Goal: Register for event/course

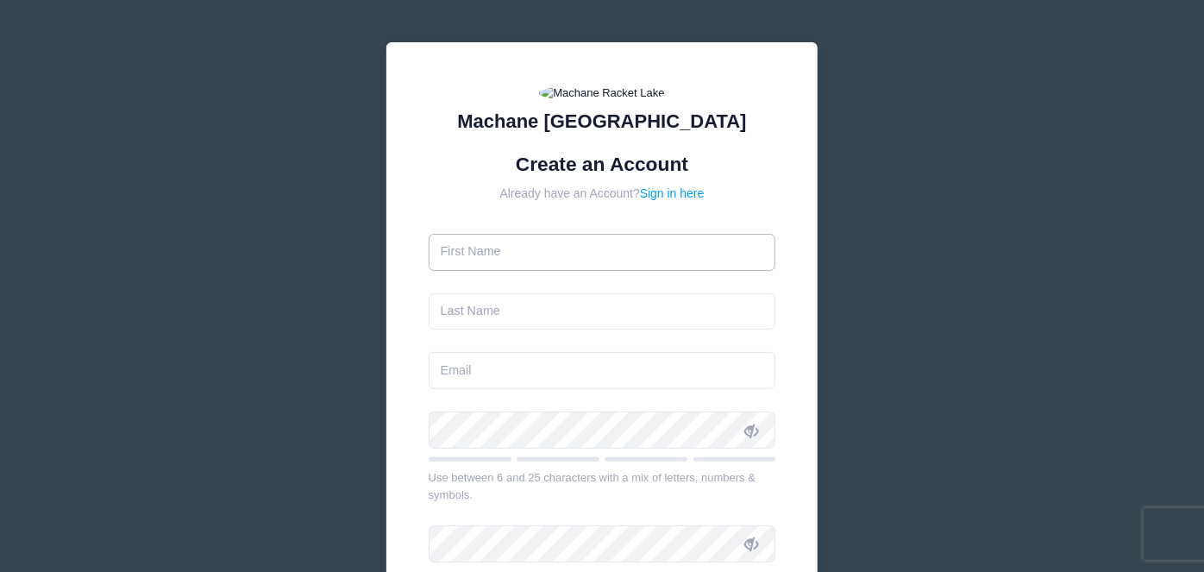
click at [509, 271] on input "text" at bounding box center [602, 252] width 347 height 37
type input "Tamara"
type input "Gersten"
type input "[EMAIL_ADDRESS][DOMAIN_NAME]"
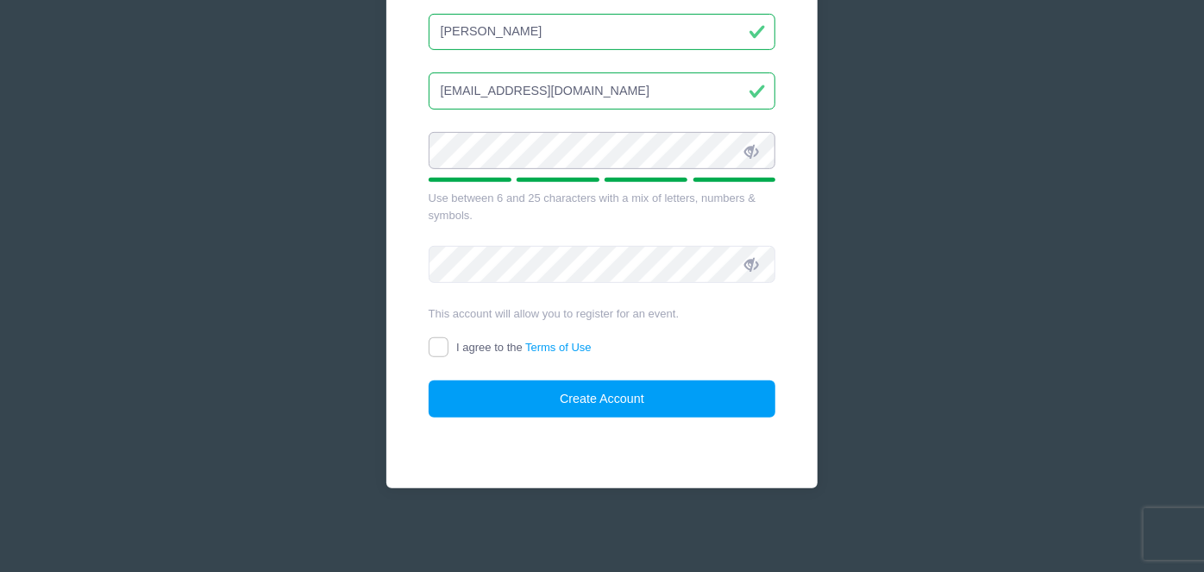
scroll to position [324, 0]
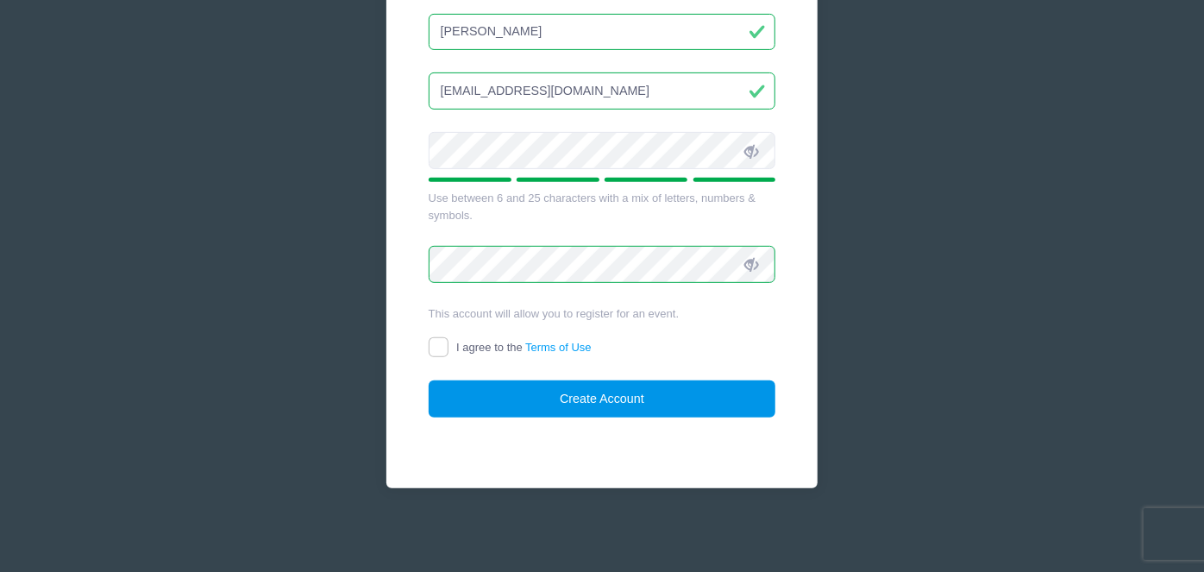
click at [560, 417] on button "Create Account" at bounding box center [602, 398] width 347 height 37
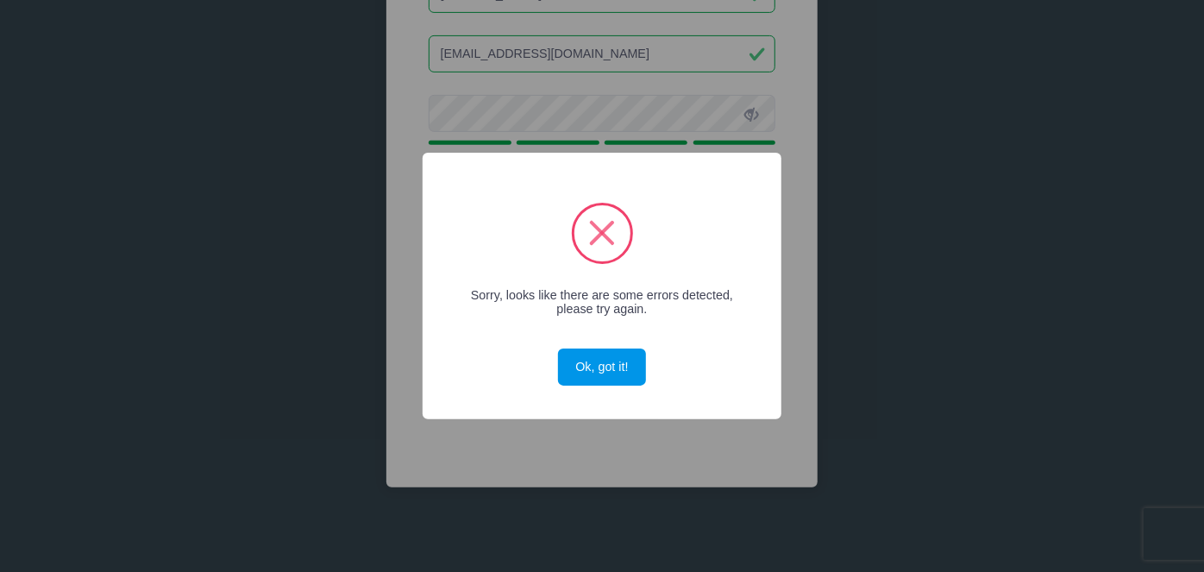
click at [596, 375] on button "Ok, got it!" at bounding box center [602, 366] width 88 height 37
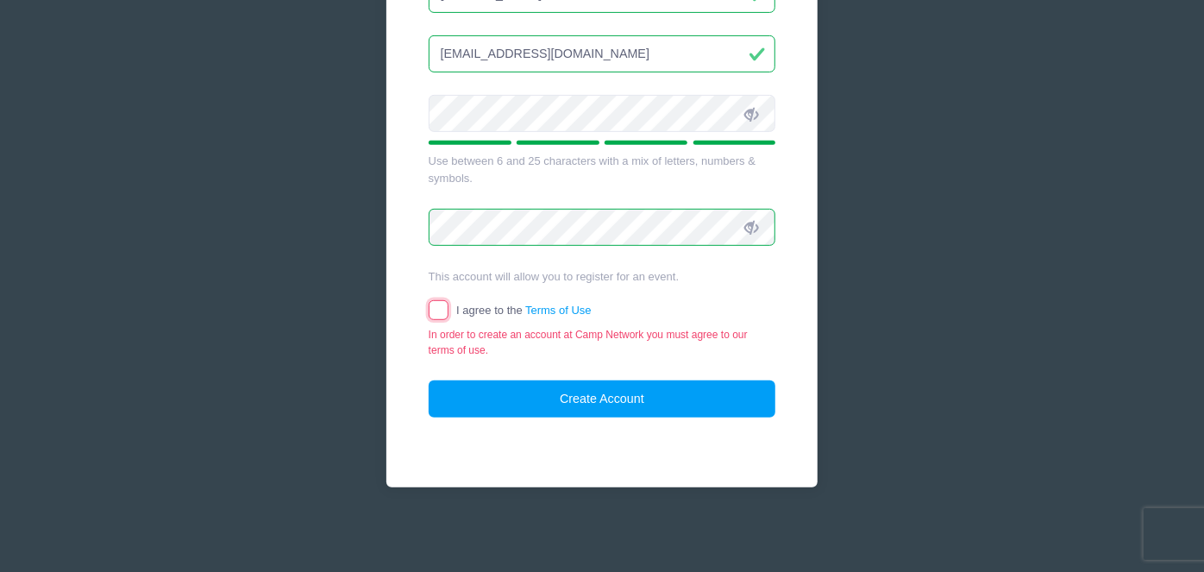
click at [439, 312] on input "I agree to the Terms of Use" at bounding box center [439, 310] width 20 height 20
checkbox input "true"
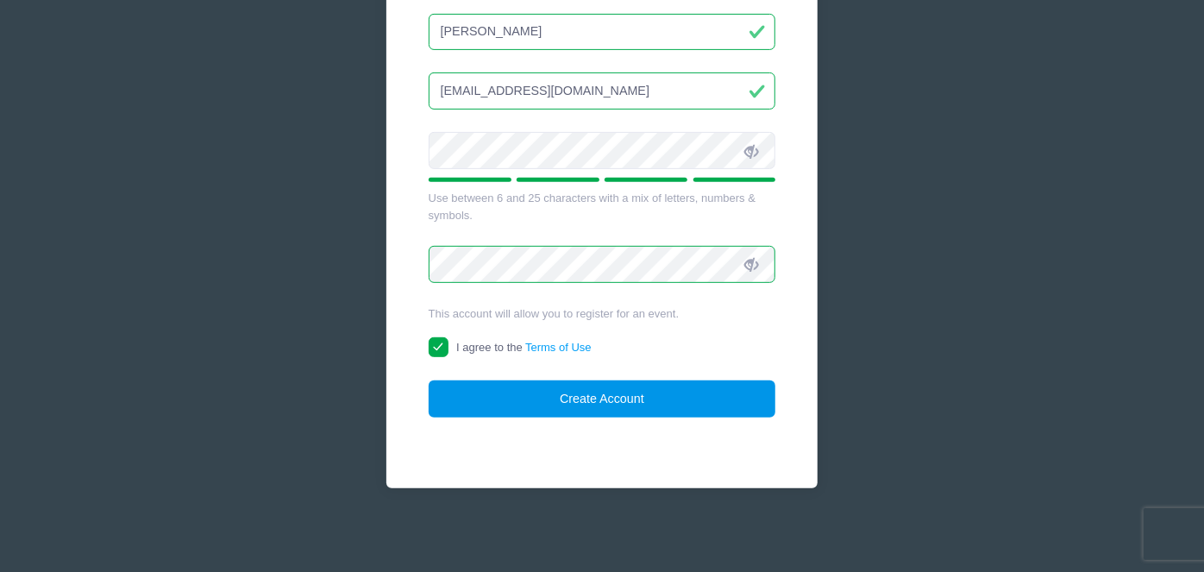
click at [547, 397] on button "Create Account" at bounding box center [602, 398] width 347 height 37
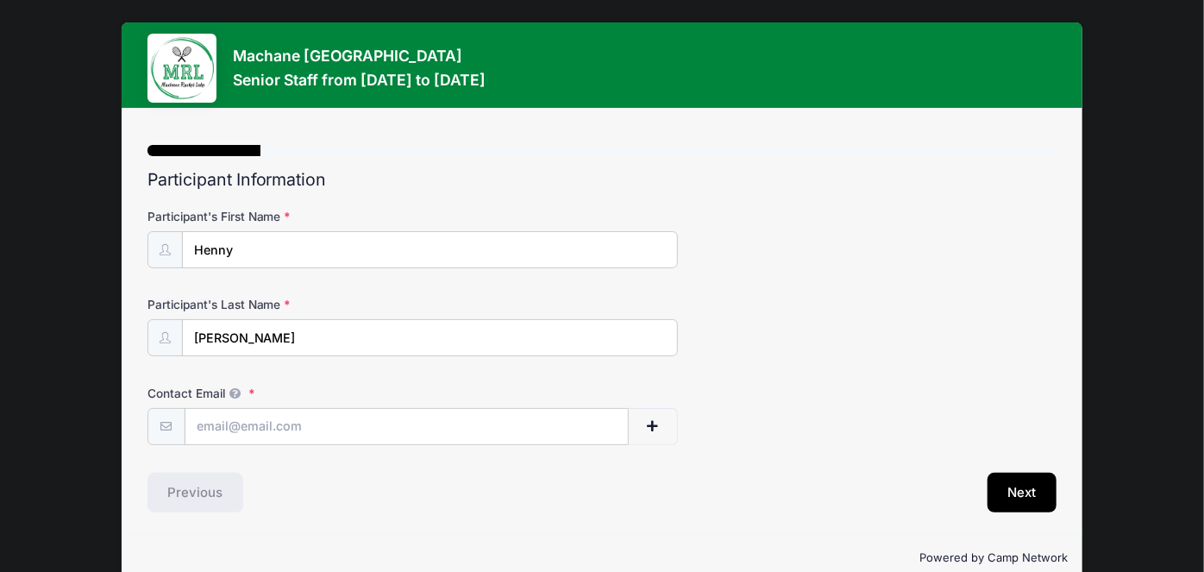
scroll to position [29, 0]
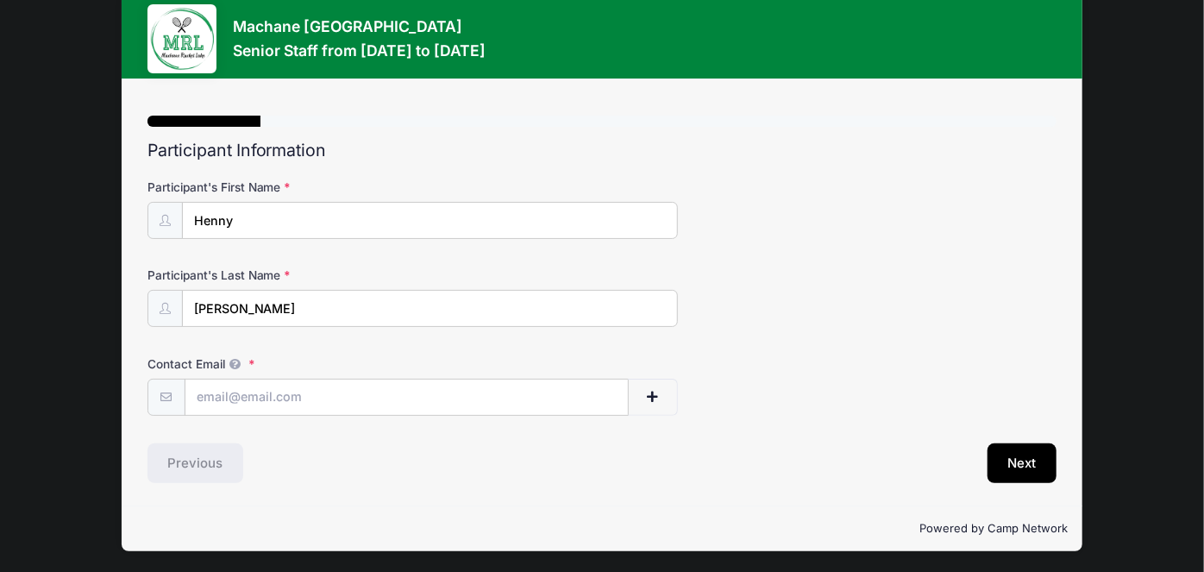
click at [197, 466] on div "Previous" at bounding box center [370, 463] width 463 height 40
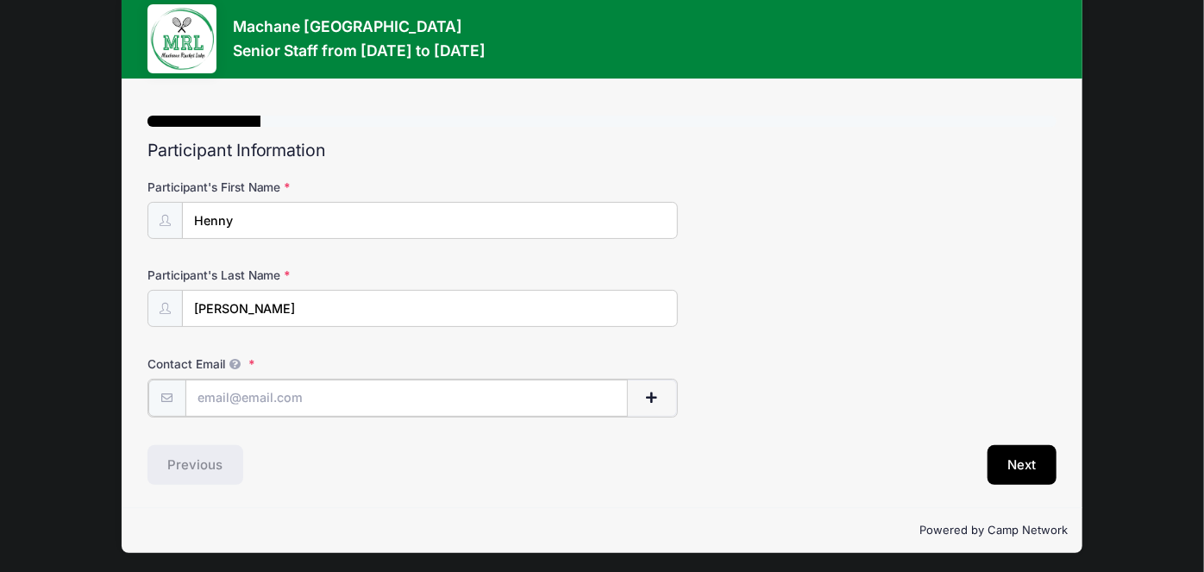
click at [236, 397] on input "Contact Email" at bounding box center [406, 397] width 442 height 37
type input "h"
type input "[EMAIL_ADDRESS][DOMAIN_NAME]"
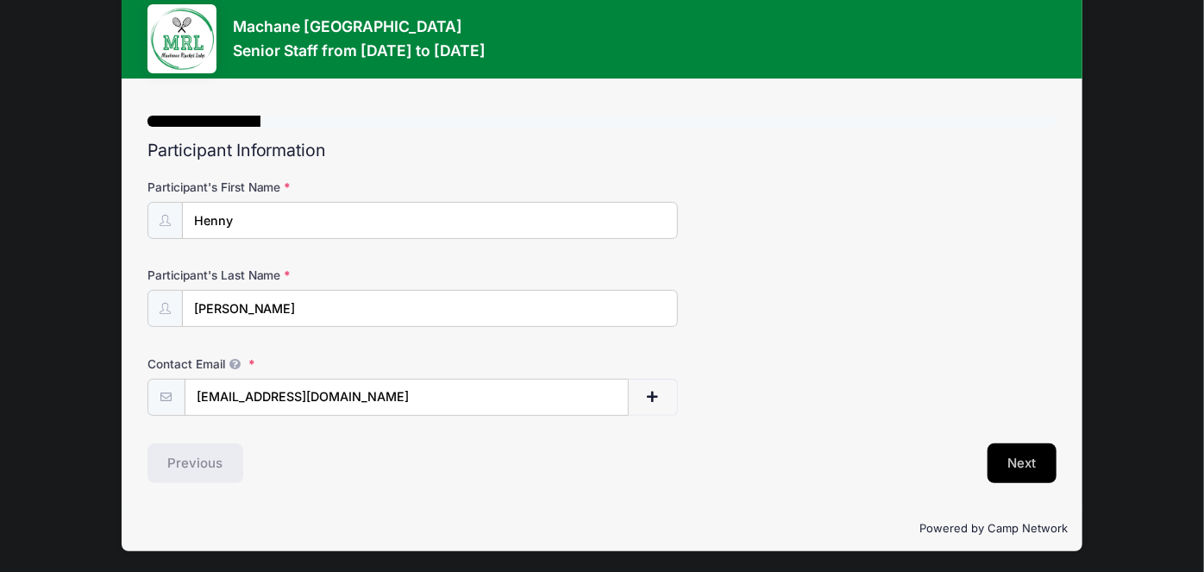
click at [1022, 466] on button "Next" at bounding box center [1022, 463] width 70 height 40
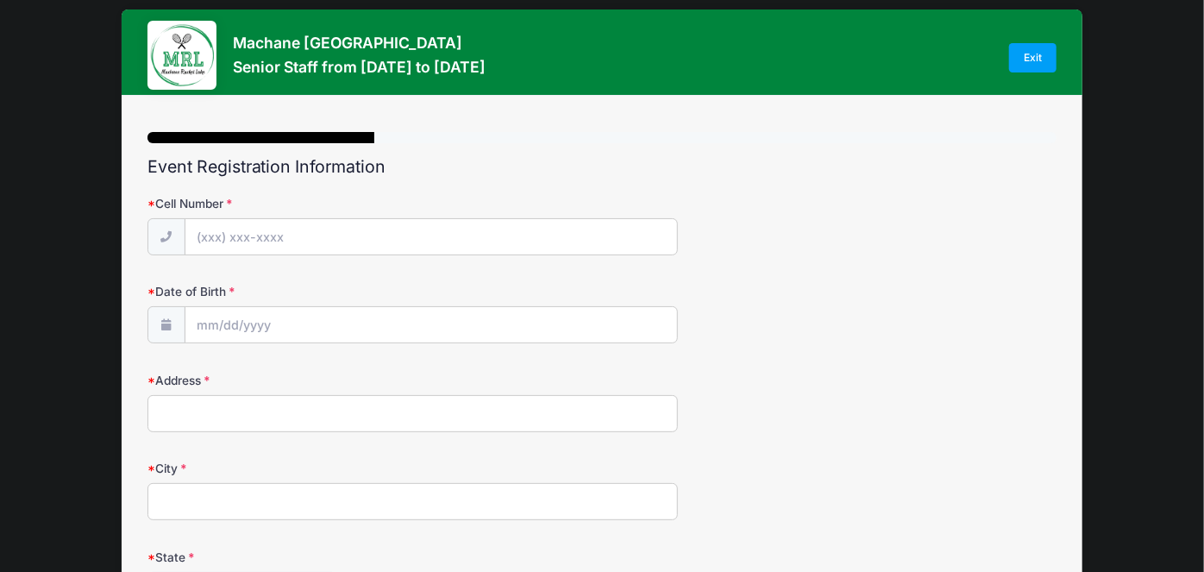
scroll to position [0, 0]
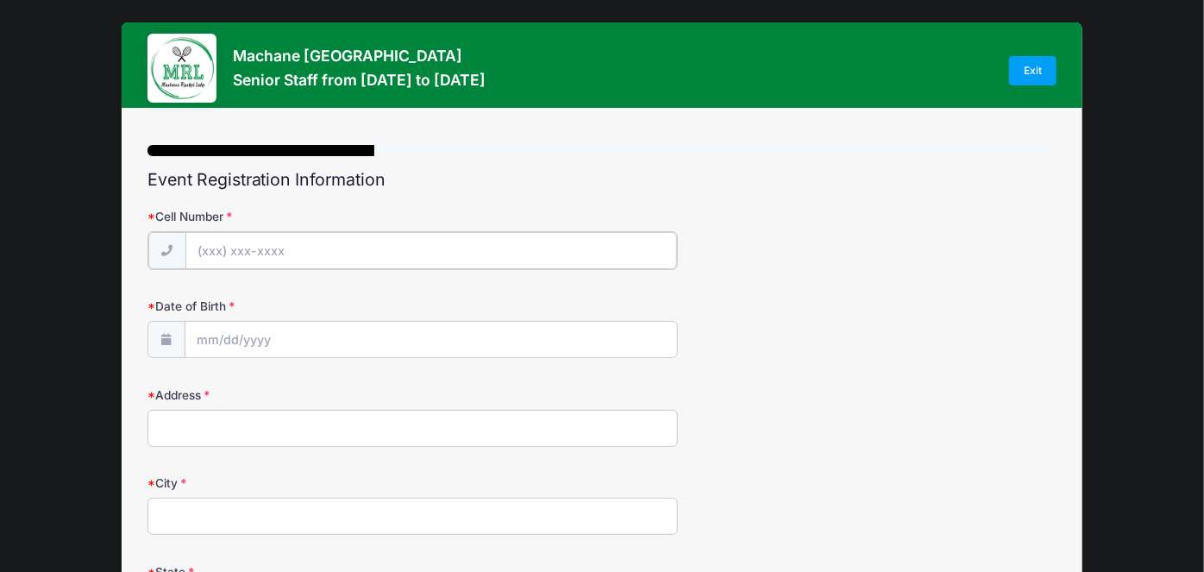
click at [305, 251] on input "Cell Number" at bounding box center [430, 250] width 491 height 37
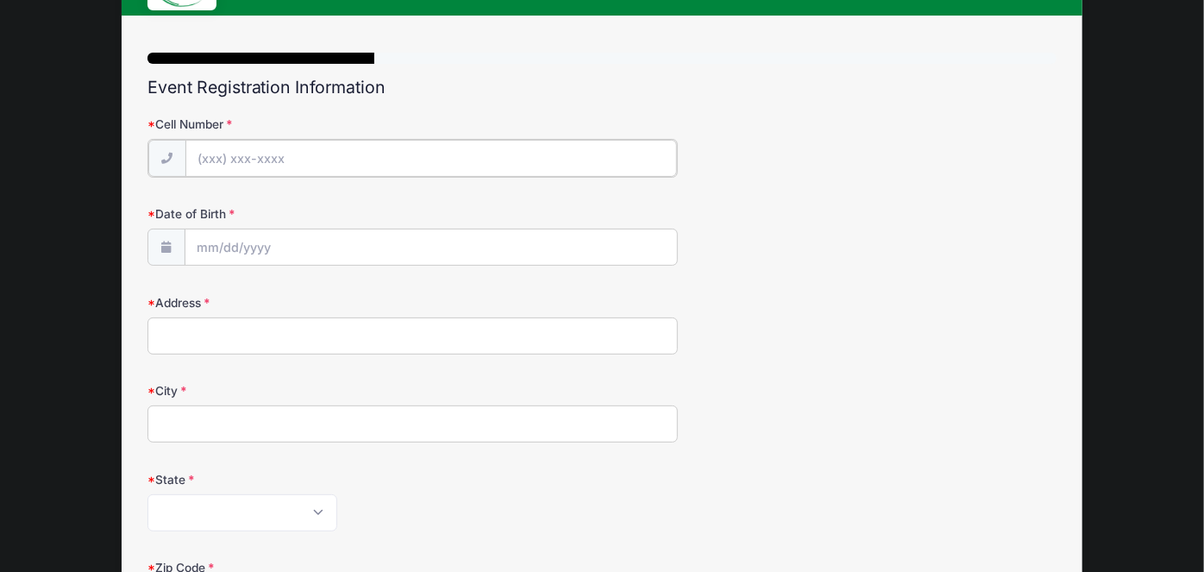
scroll to position [102, 0]
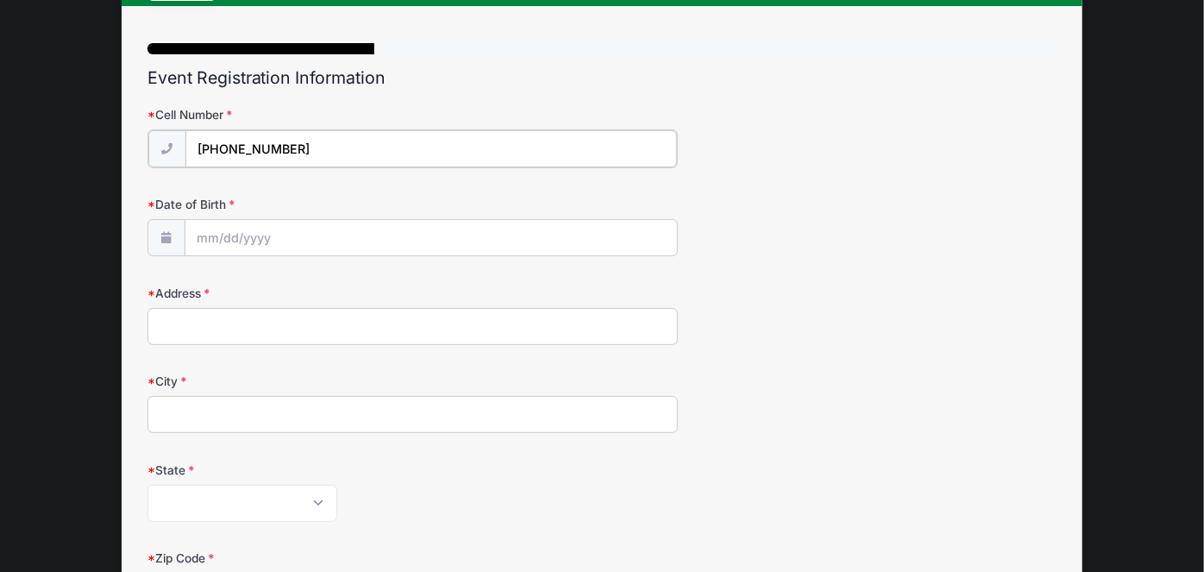
type input "(443) 813-9674"
click at [297, 241] on body "Processing Request Please wait... Processing Request Please wait... Processing …" at bounding box center [602, 184] width 1204 height 572
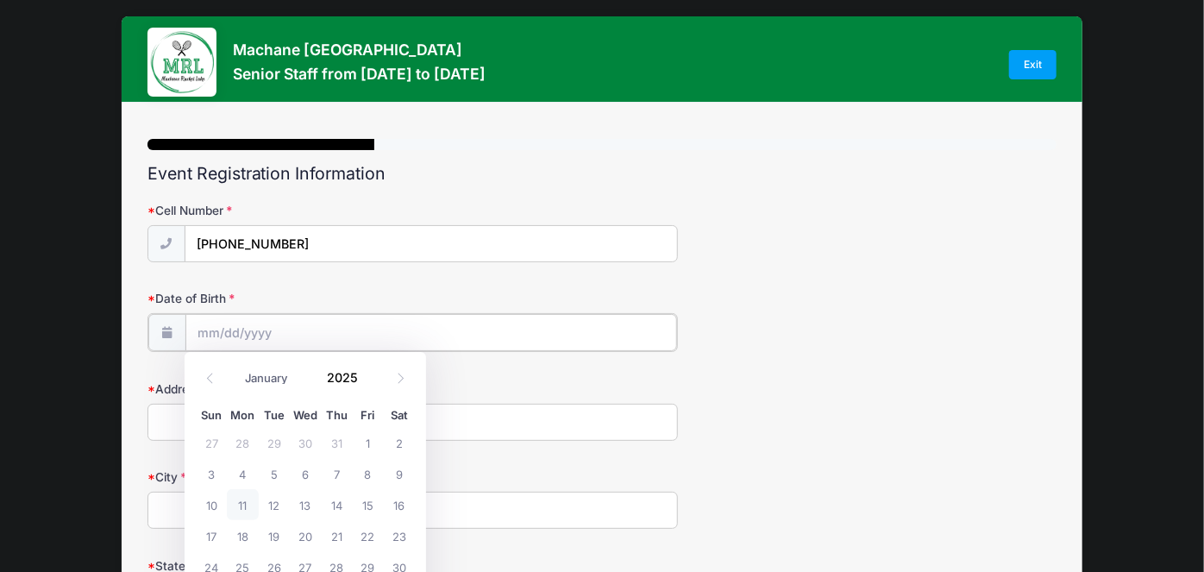
scroll to position [8, 0]
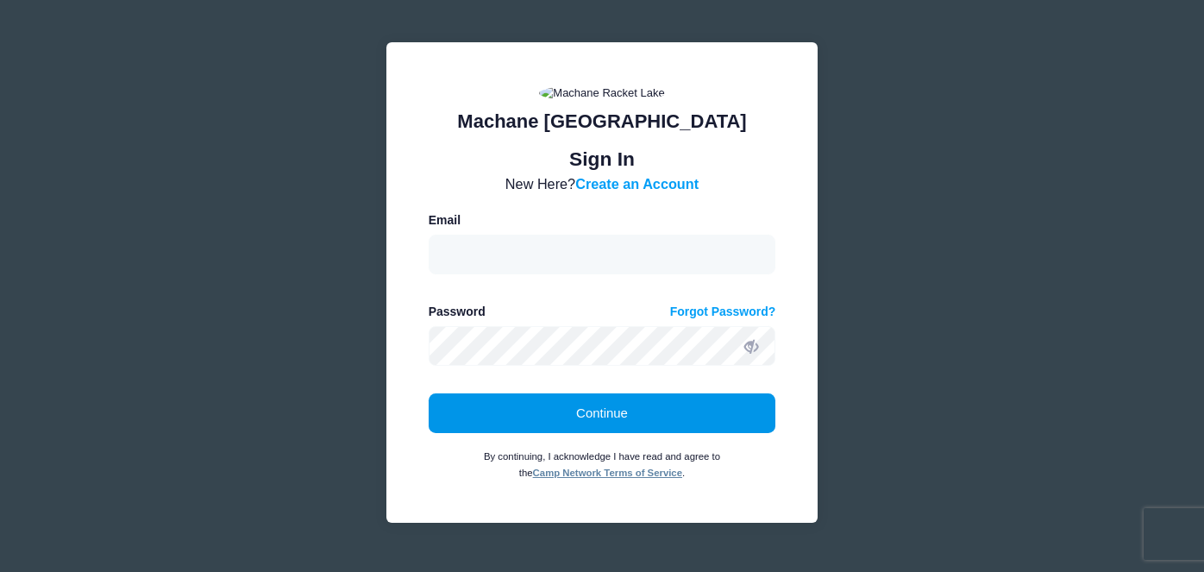
scroll to position [121, 0]
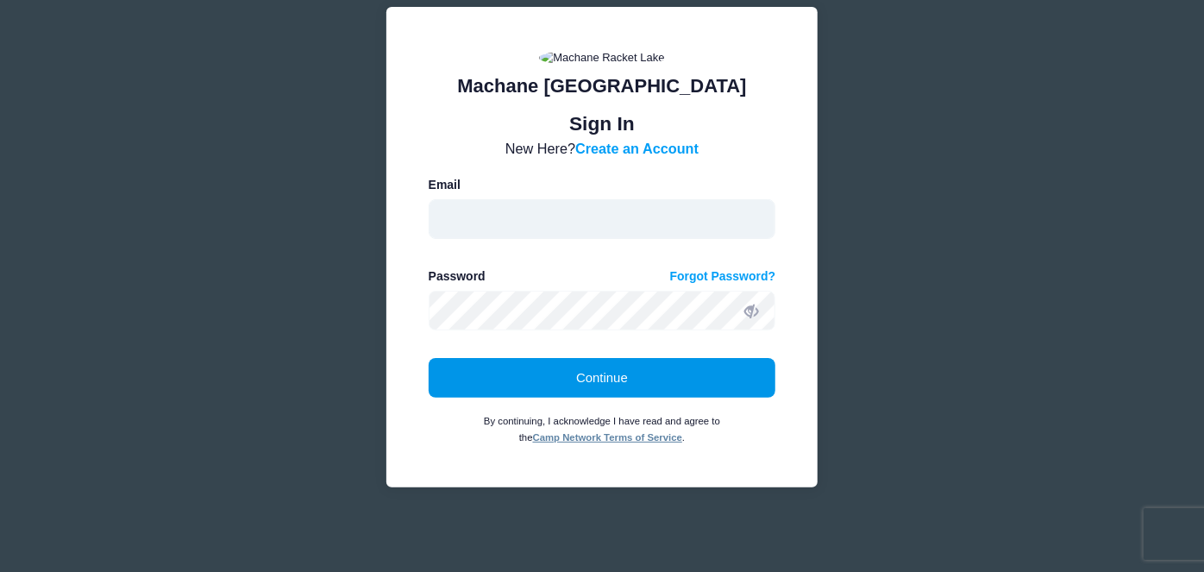
type input "[EMAIL_ADDRESS][DOMAIN_NAME]"
click at [551, 391] on button "Continue" at bounding box center [602, 378] width 347 height 40
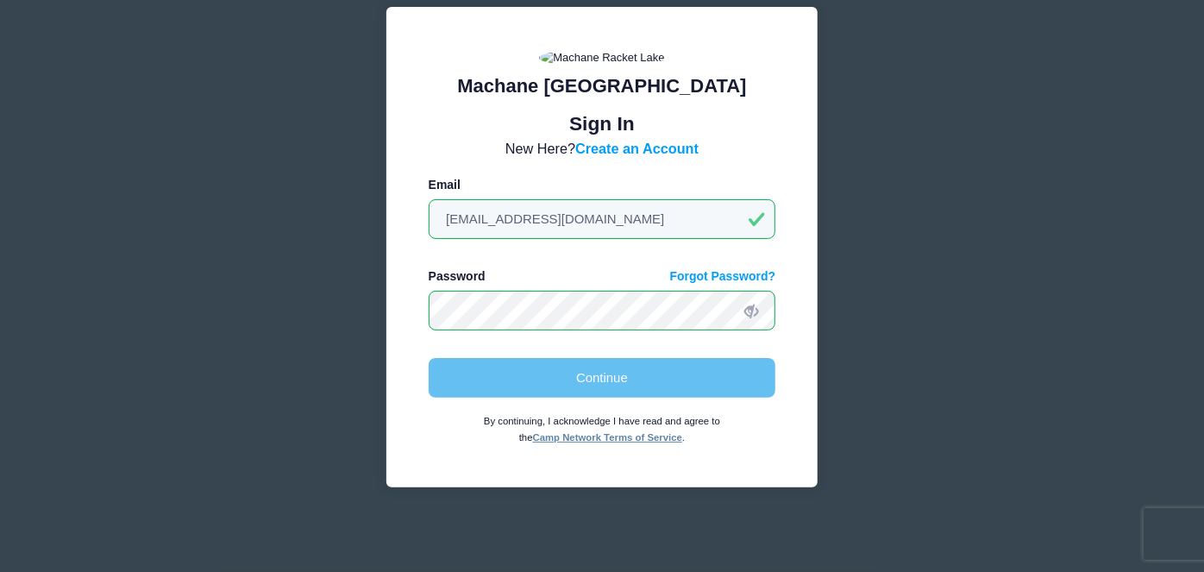
scroll to position [0, 0]
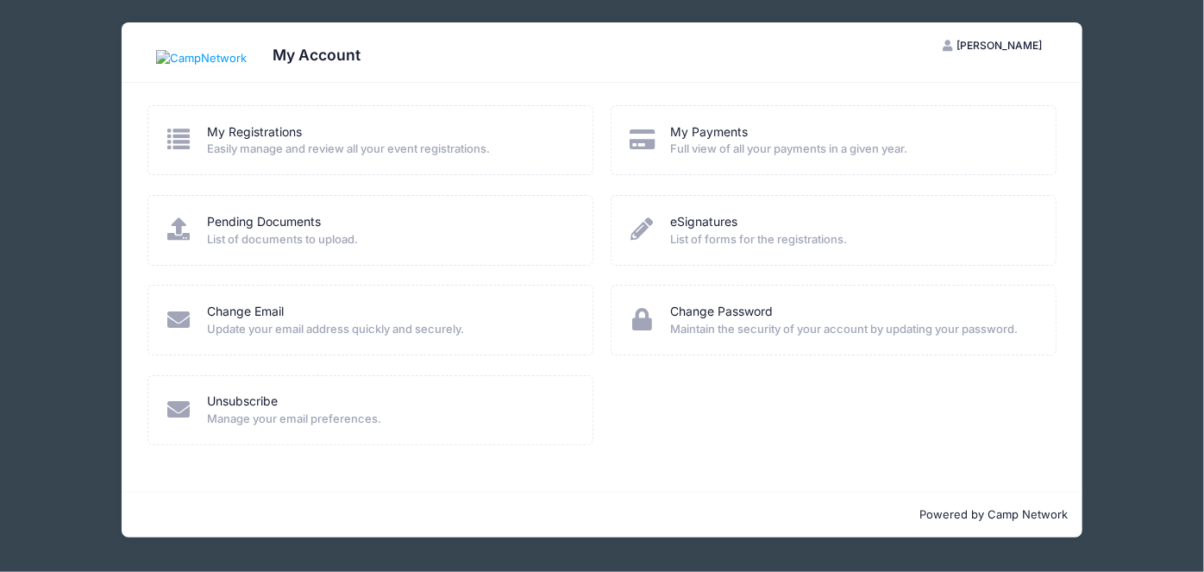
click at [975, 50] on span "Tamara Gersten" at bounding box center [998, 45] width 85 height 13
click at [942, 87] on link "My Account" at bounding box center [949, 88] width 199 height 33
click at [267, 129] on link "My Registrations" at bounding box center [254, 132] width 95 height 18
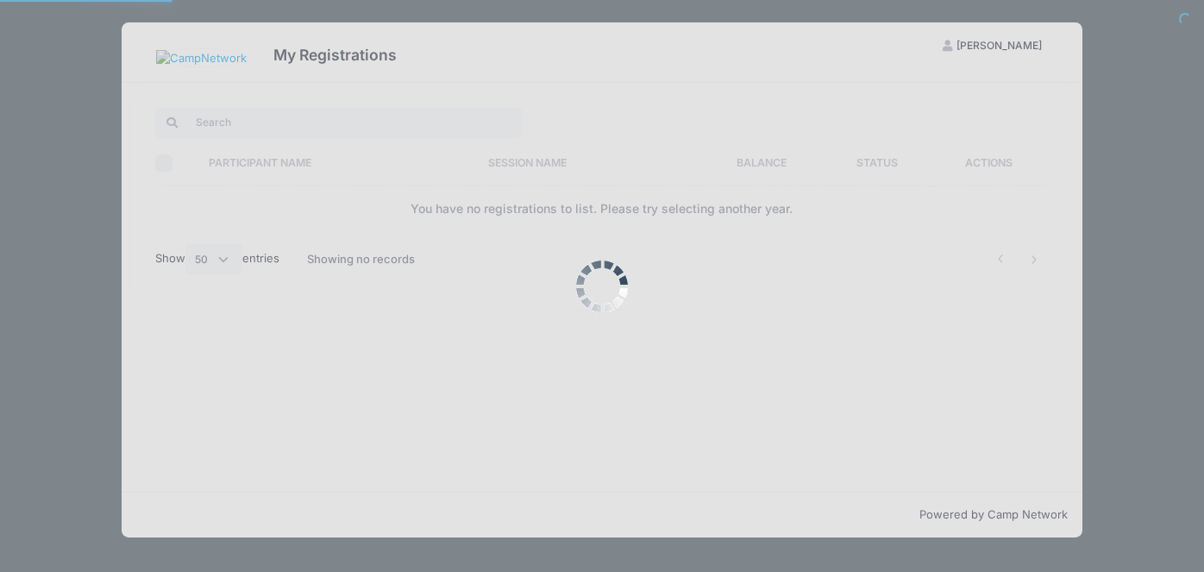
select select "50"
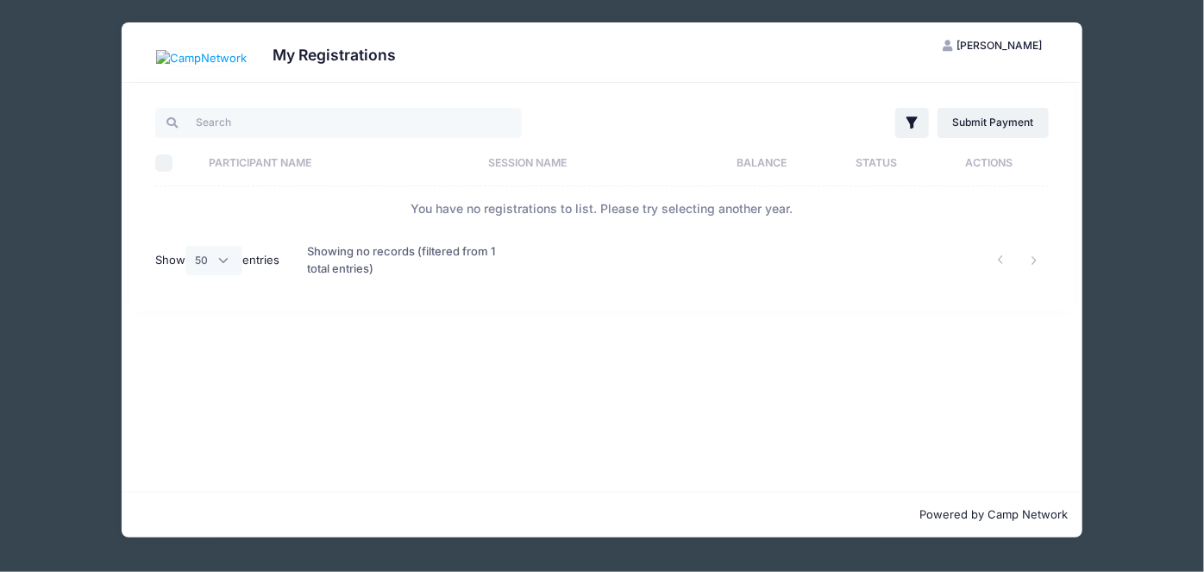
click at [292, 172] on th "Participant Name" at bounding box center [339, 164] width 279 height 46
click at [299, 168] on th "Participant Name" at bounding box center [351, 164] width 303 height 46
click at [564, 164] on th "Session Name" at bounding box center [608, 164] width 210 height 46
click at [564, 164] on th "Session Name" at bounding box center [590, 164] width 244 height 46
click at [220, 263] on select "All 10 25 50" at bounding box center [213, 260] width 57 height 29
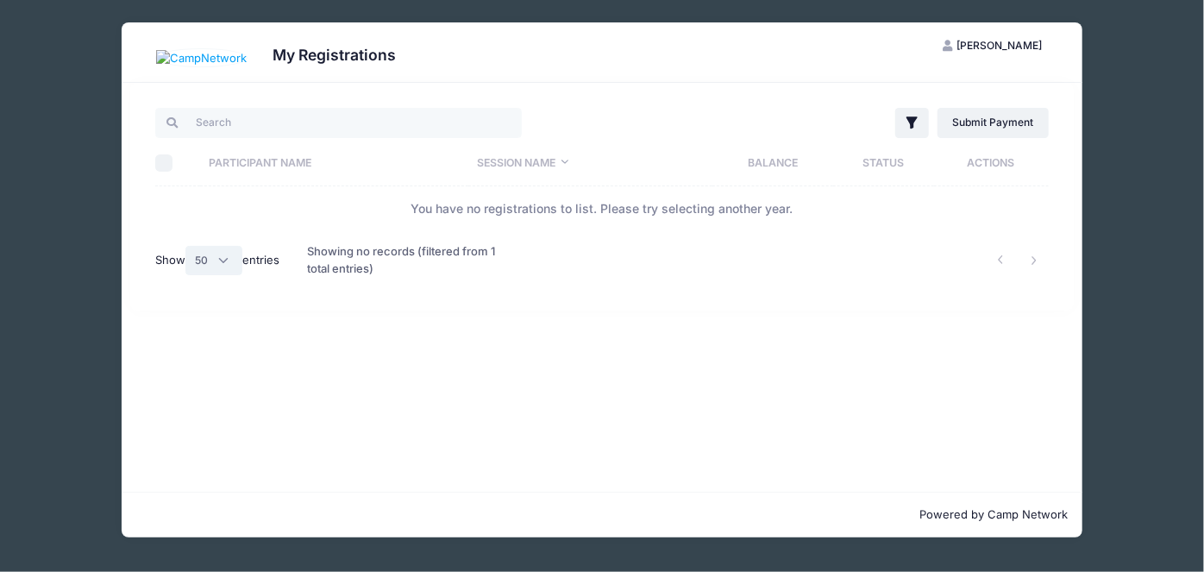
click at [220, 262] on select "All 10 25 50" at bounding box center [213, 260] width 57 height 29
click at [173, 59] on img at bounding box center [201, 58] width 91 height 17
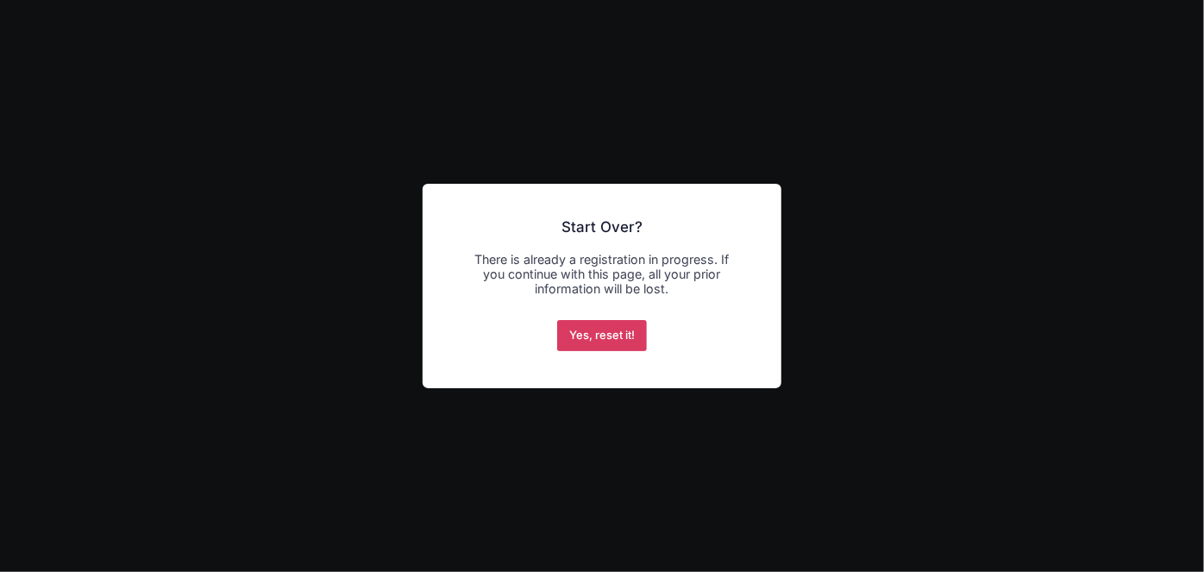
click at [631, 331] on button "Yes, reset it!" at bounding box center [602, 335] width 91 height 31
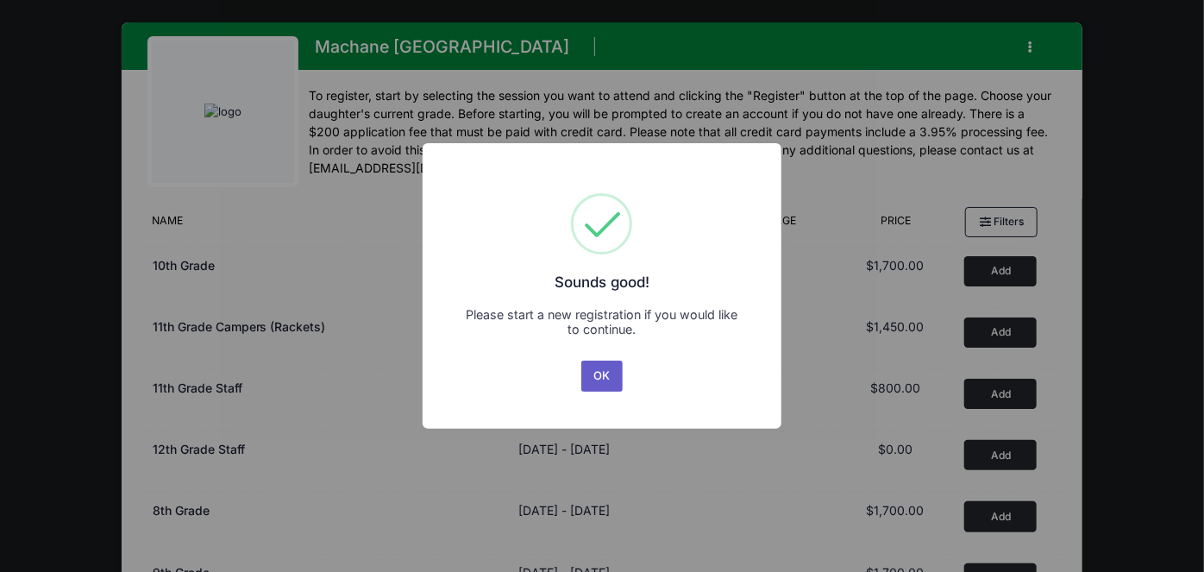
click at [599, 371] on button "OK" at bounding box center [601, 375] width 41 height 31
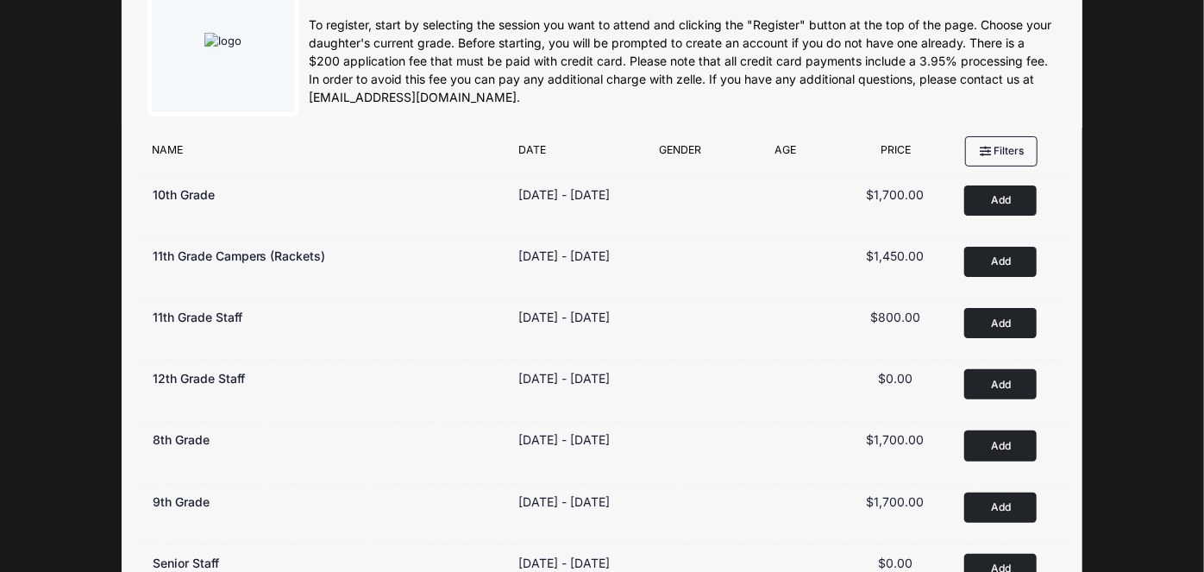
scroll to position [70, 0]
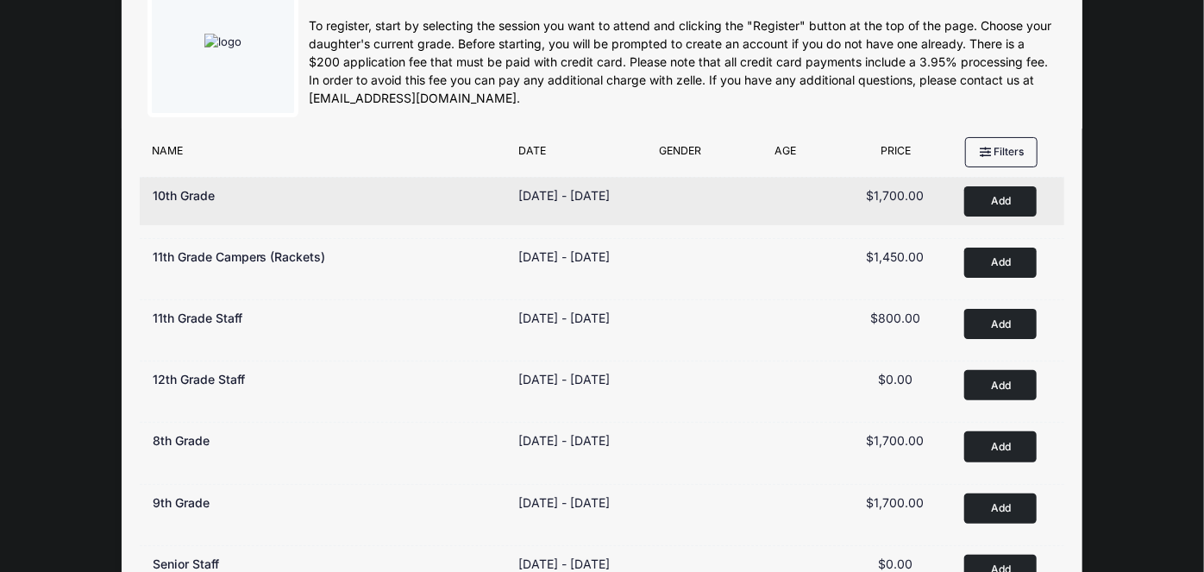
click at [1003, 203] on button "Add to Cart" at bounding box center [1000, 201] width 72 height 30
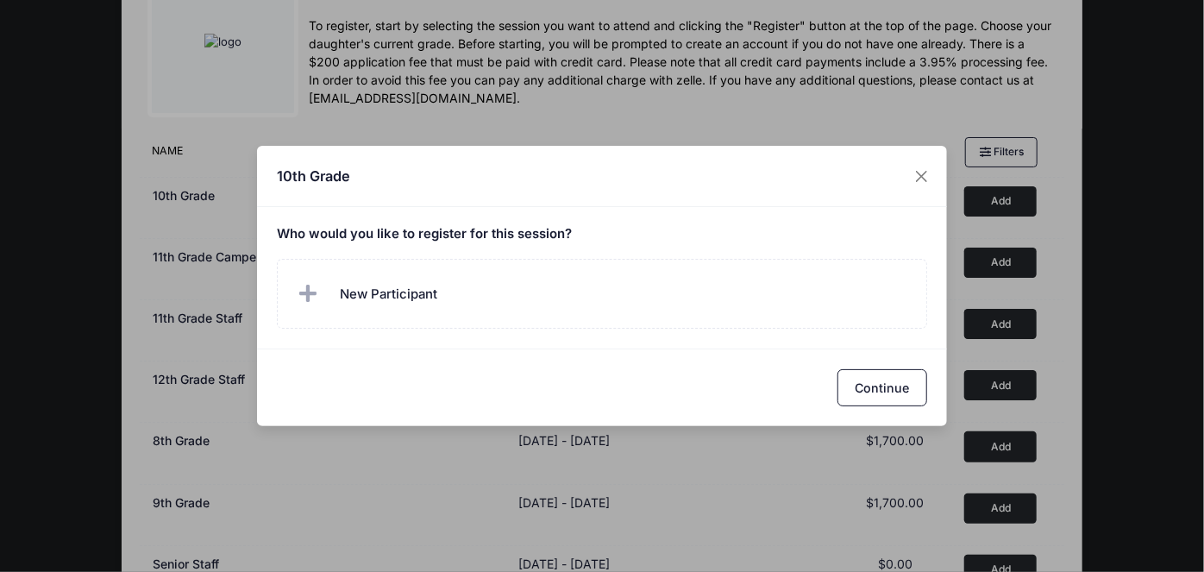
click at [623, 330] on div "Who would you like to register for this session?" at bounding box center [602, 277] width 690 height 141
click at [590, 310] on label "New Participant" at bounding box center [602, 294] width 651 height 70
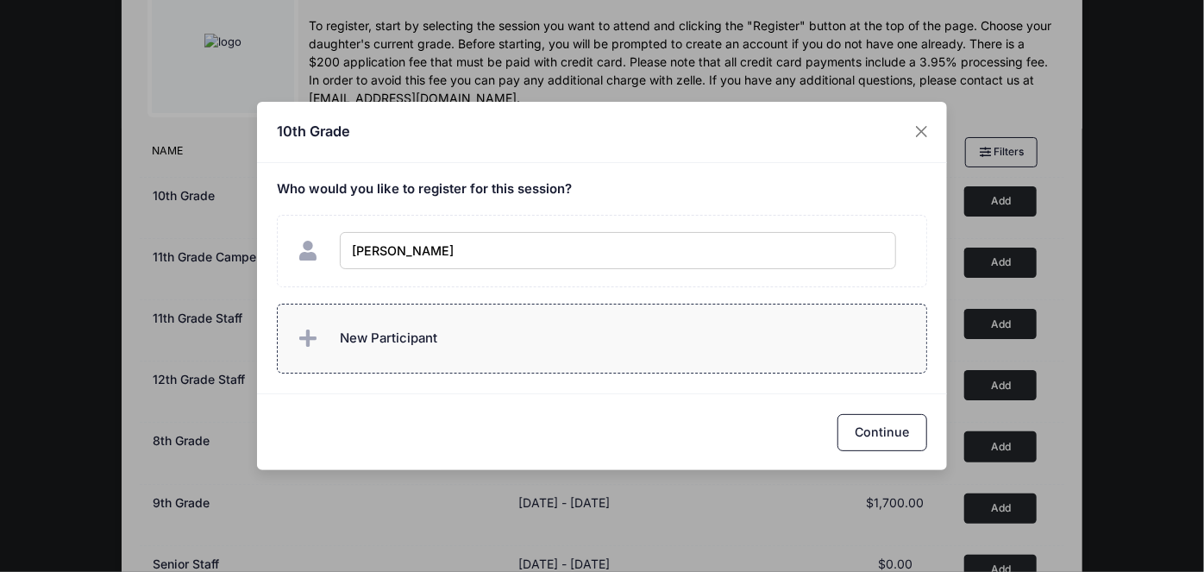
type input "Henny Gersten"
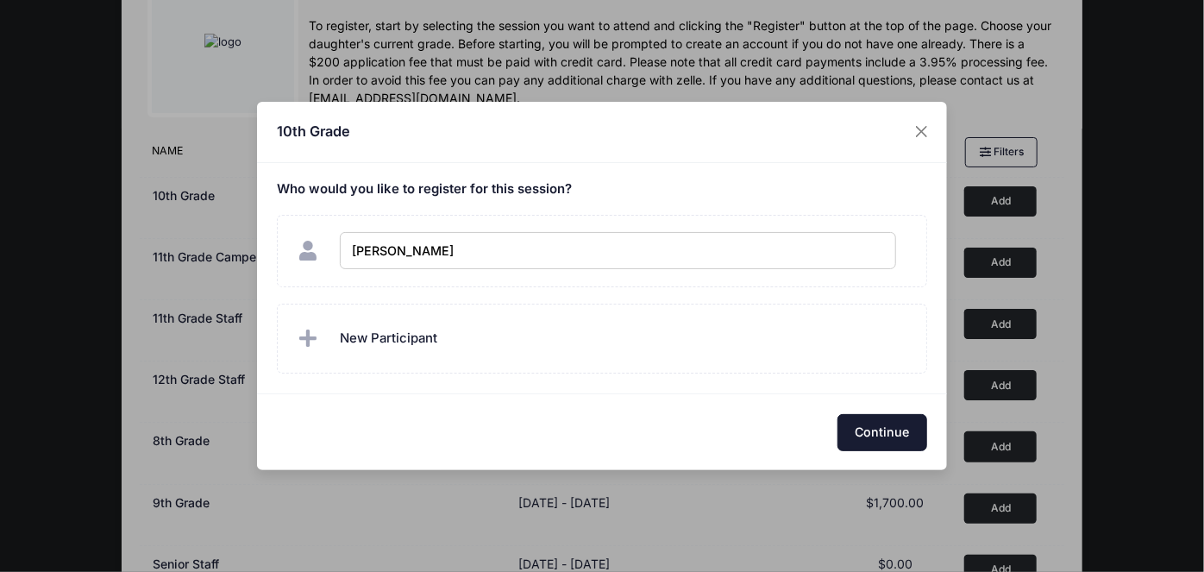
checkbox input "true"
click at [885, 430] on button "Continue" at bounding box center [882, 432] width 90 height 37
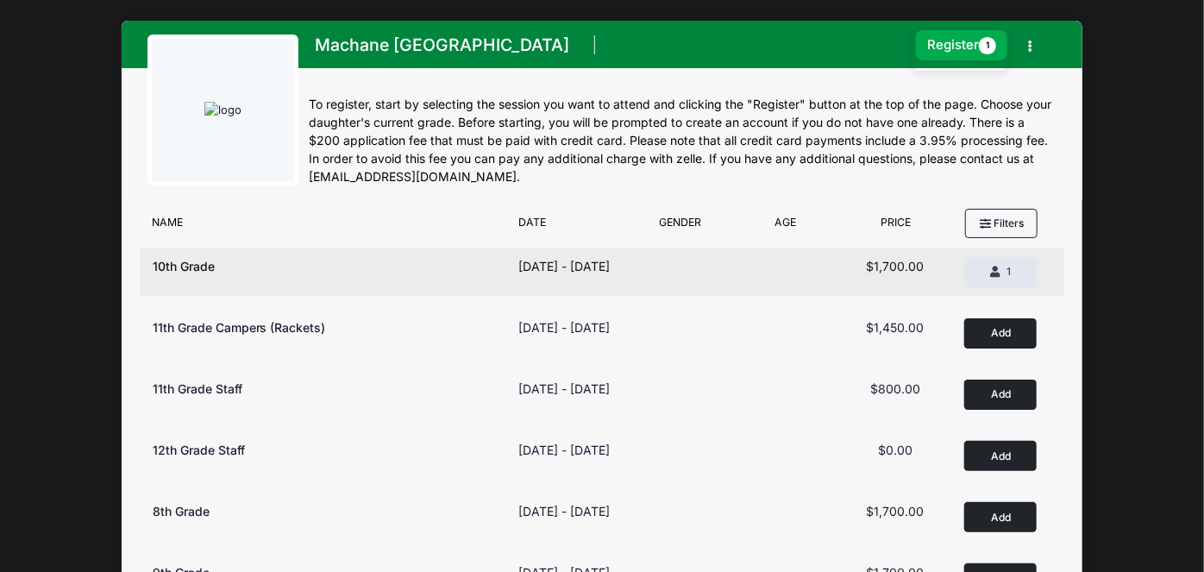
scroll to position [0, 0]
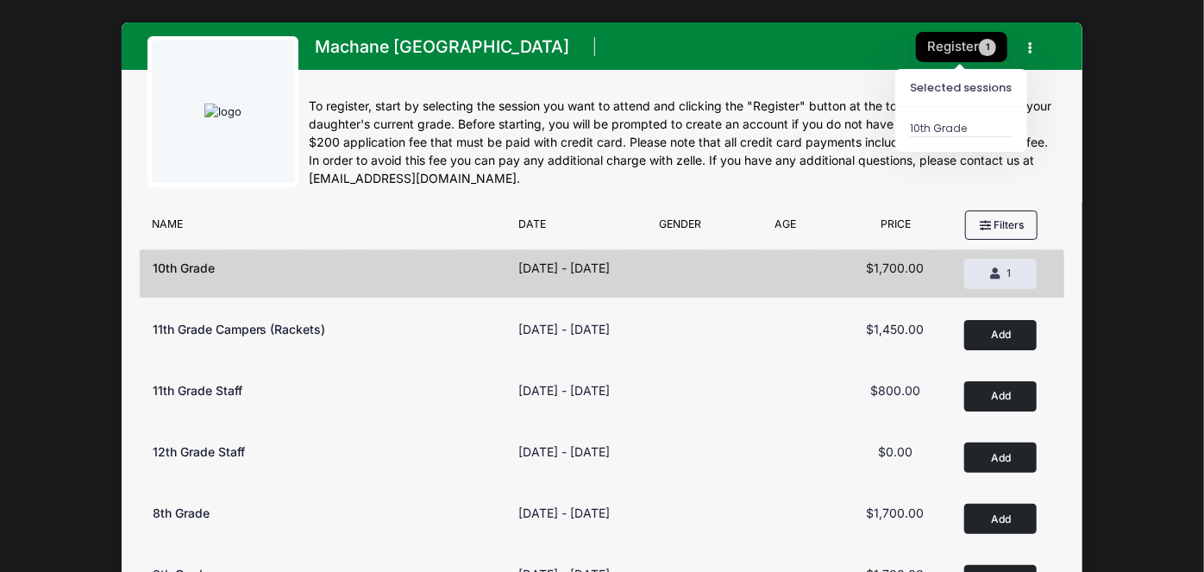
click at [949, 47] on button "Register 1" at bounding box center [961, 47] width 91 height 30
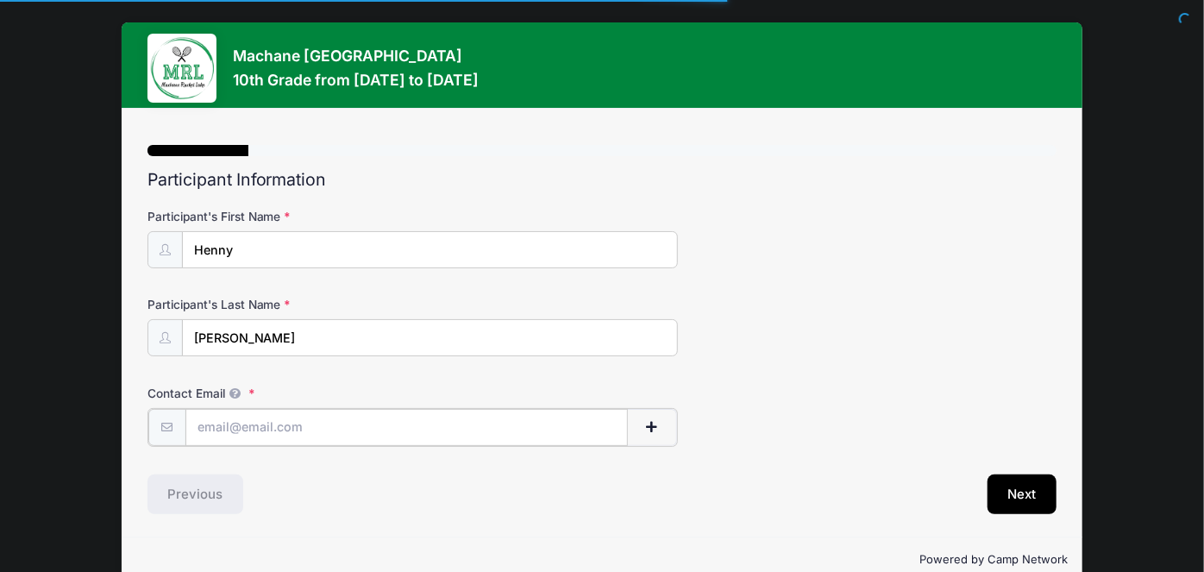
click at [422, 423] on input "Contact Email" at bounding box center [406, 427] width 442 height 37
type input "[EMAIL_ADDRESS][DOMAIN_NAME]"
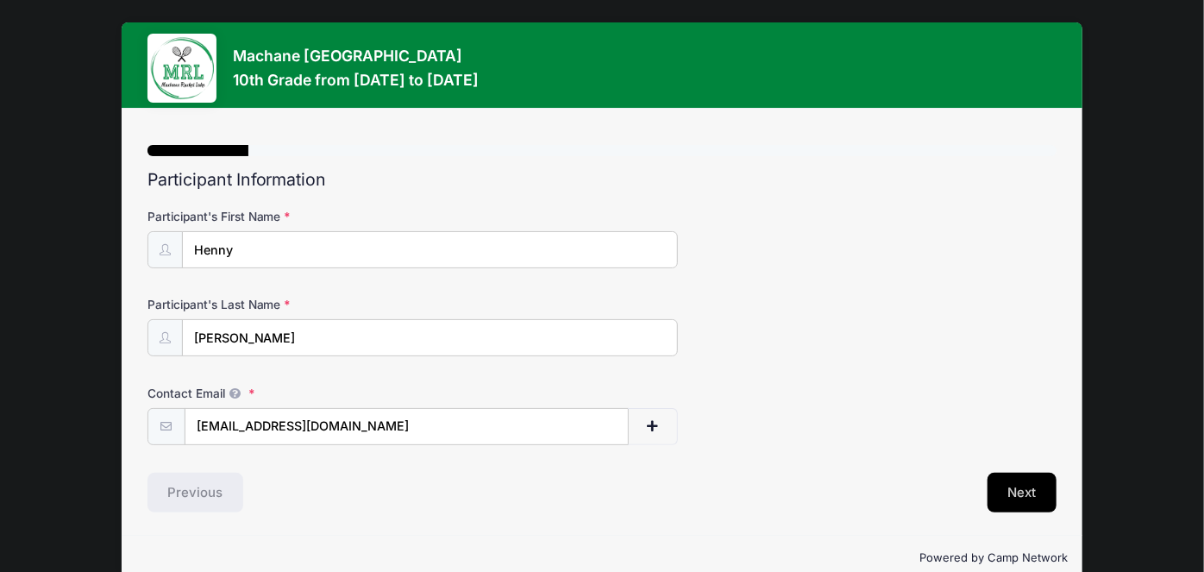
click at [1036, 495] on button "Next" at bounding box center [1022, 492] width 70 height 40
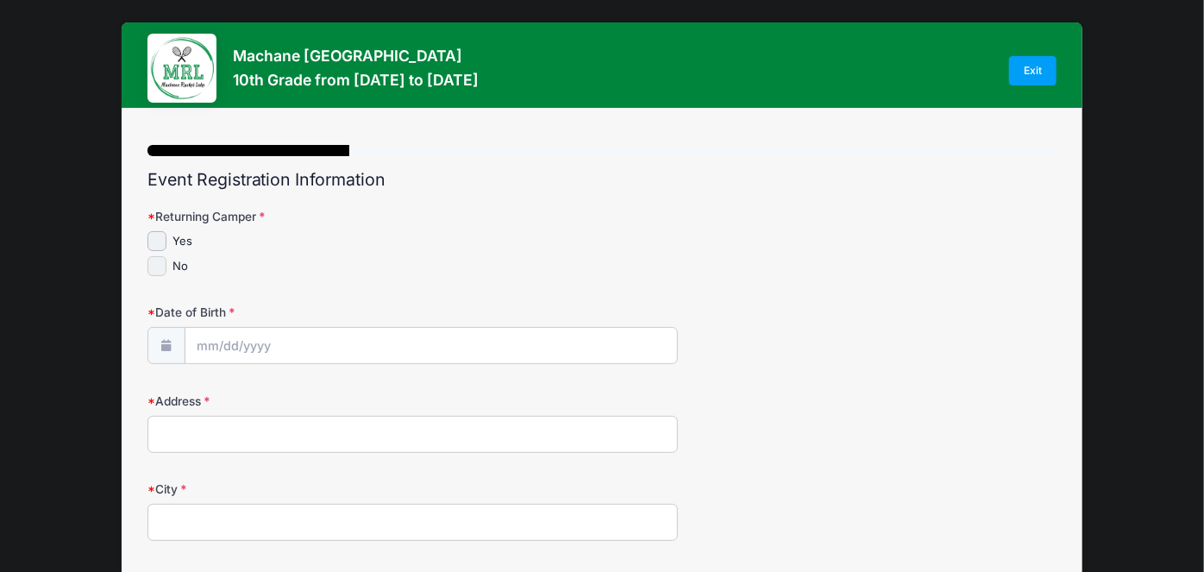
click at [154, 266] on input "No" at bounding box center [157, 266] width 20 height 20
checkbox input "true"
click at [228, 341] on input "Date of Birth" at bounding box center [430, 346] width 491 height 37
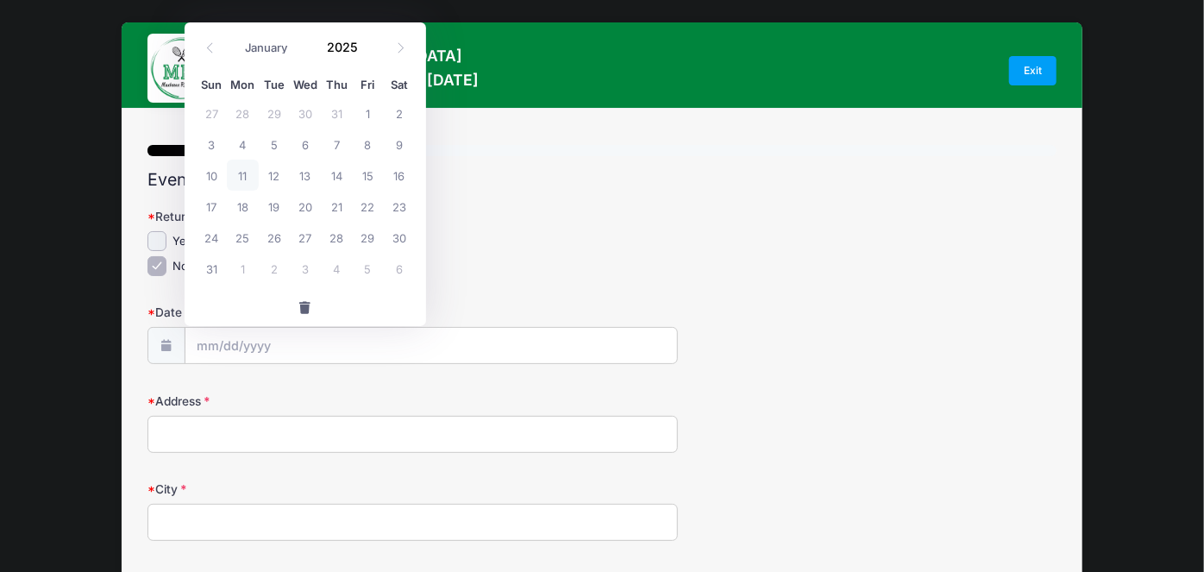
click at [219, 426] on input "Address" at bounding box center [412, 434] width 530 height 37
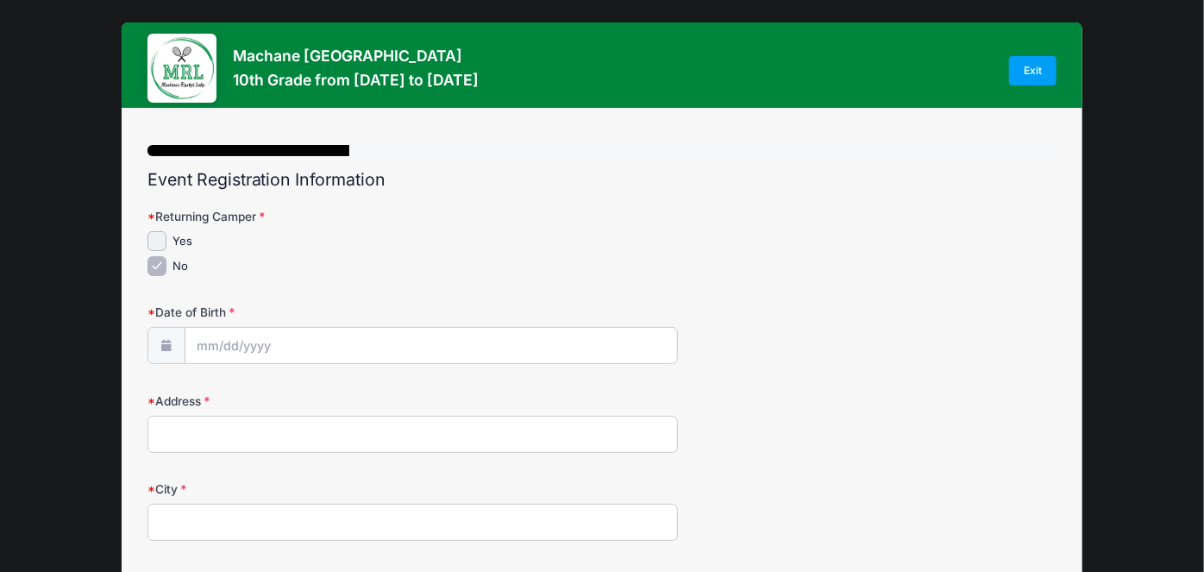
type input "[STREET_ADDRESS]"
type input "[GEOGRAPHIC_DATA]"
select select "MD"
type input "21208"
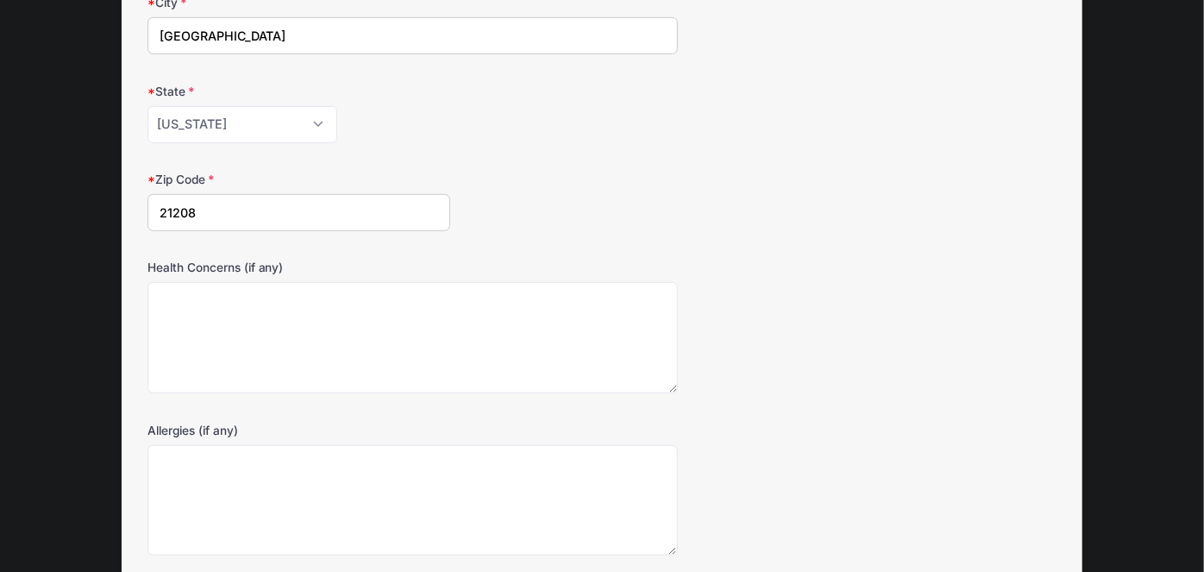
scroll to position [508, 0]
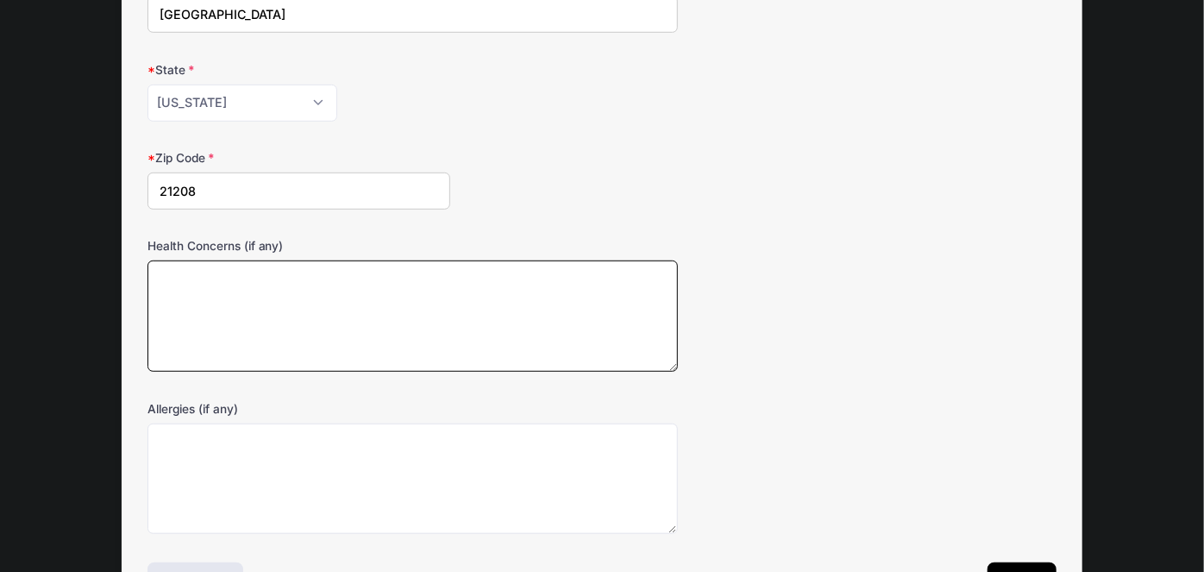
click at [281, 299] on textarea "Health Concerns (if any)" at bounding box center [412, 315] width 530 height 111
type textarea "-"
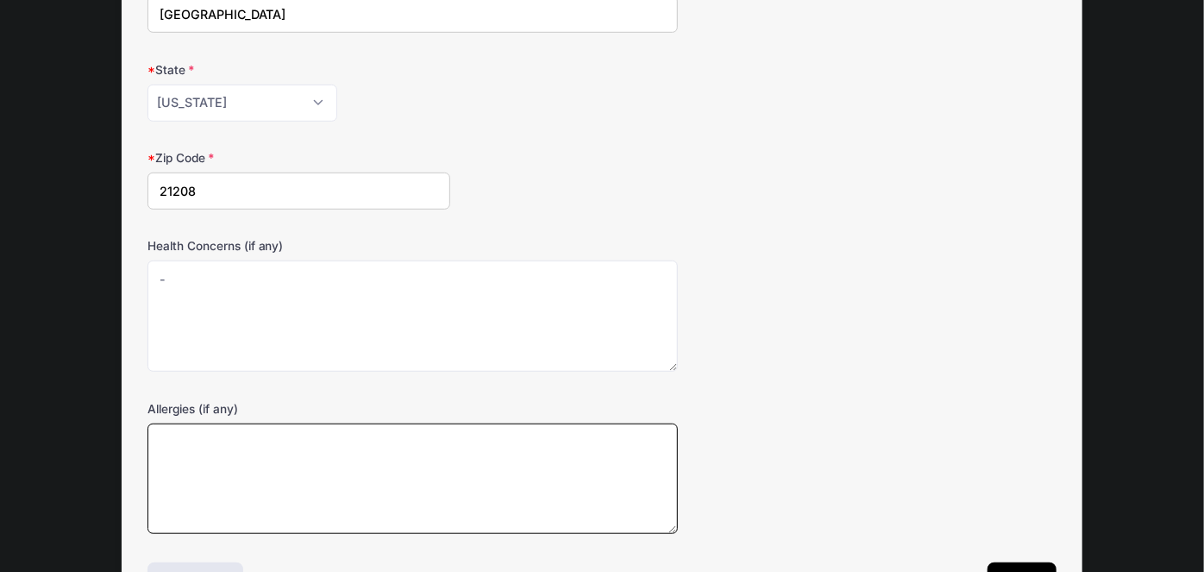
click at [270, 475] on textarea "Allergies (if any)" at bounding box center [412, 478] width 530 height 111
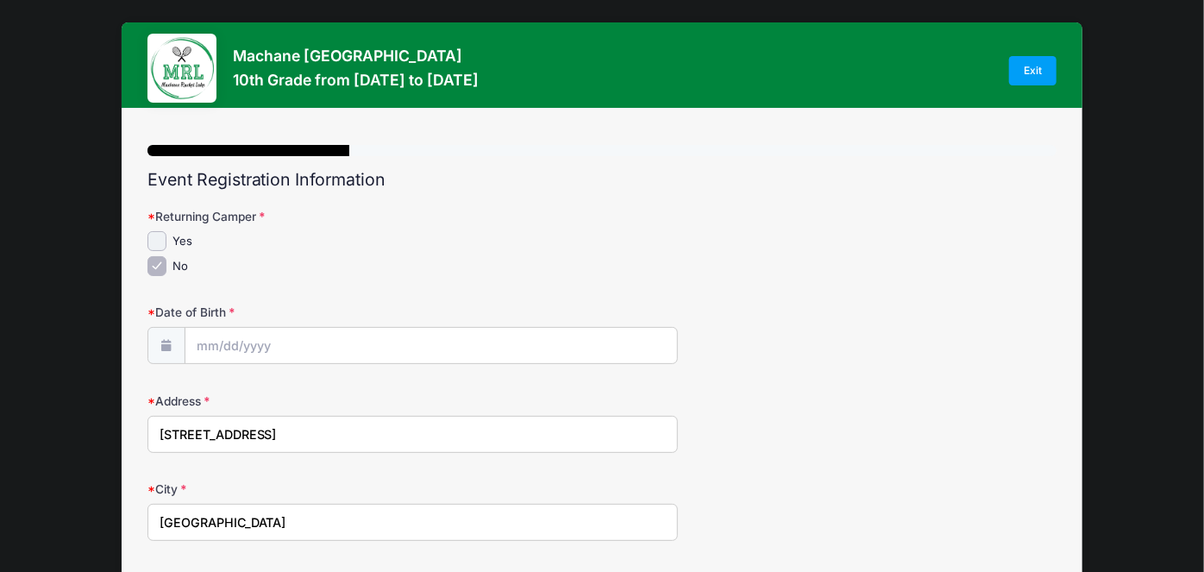
scroll to position [0, 0]
type textarea "-"
click at [197, 347] on input "Date of Birth" at bounding box center [430, 346] width 491 height 37
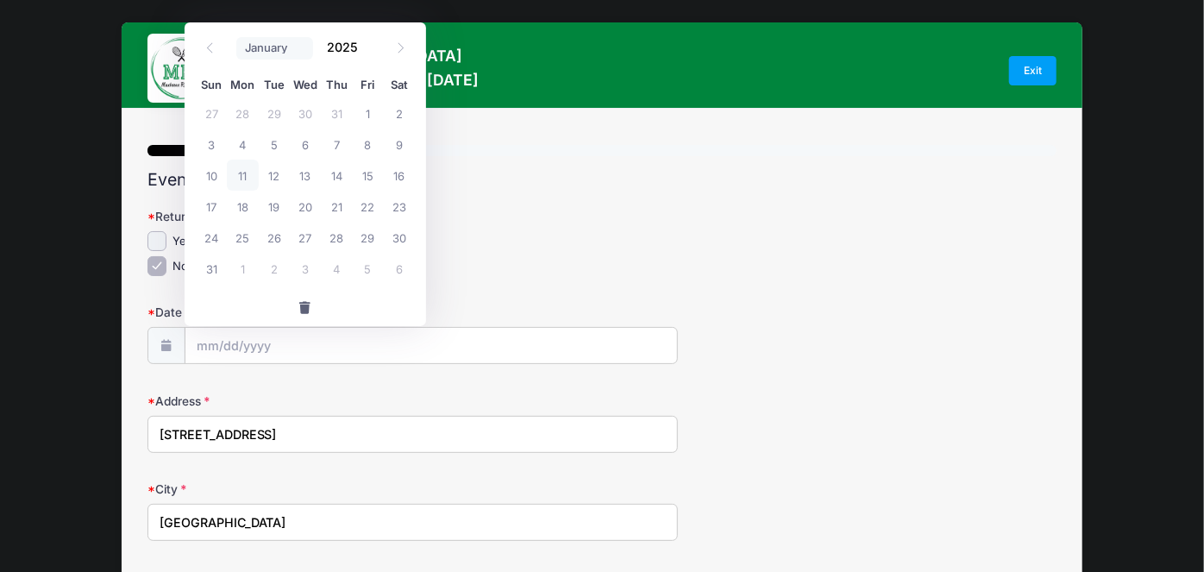
click at [247, 38] on select "January February March April May June July August September October November De…" at bounding box center [274, 48] width 77 height 22
select select "10"
click at [236, 37] on select "January February March April May June July August September October November De…" at bounding box center [274, 48] width 77 height 22
click at [346, 43] on input "2025" at bounding box center [346, 47] width 56 height 26
type input "2009"
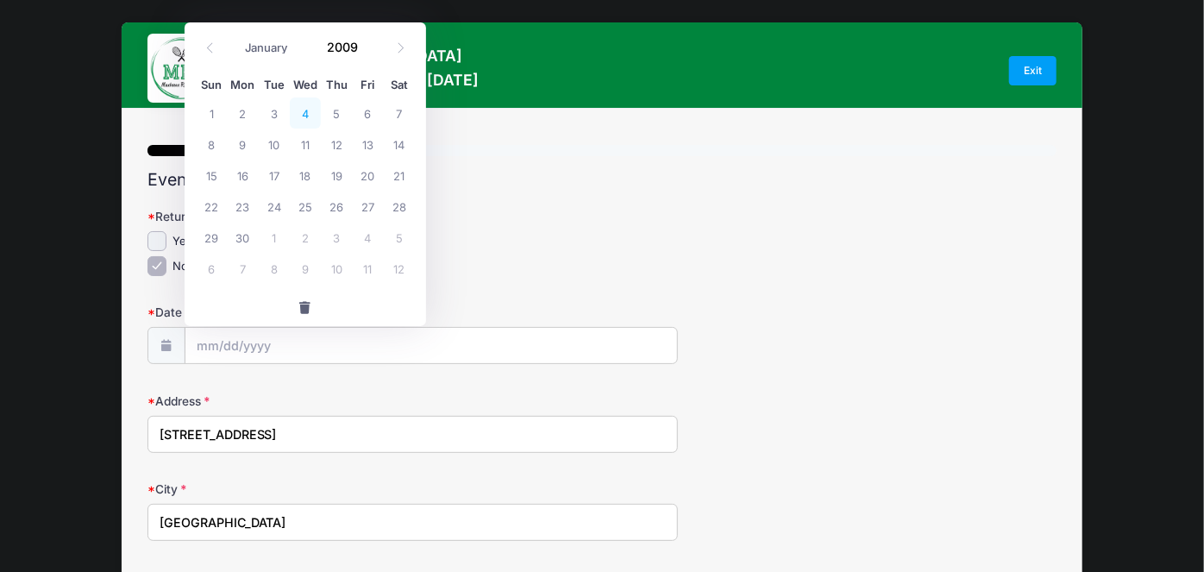
click at [301, 114] on span "4" at bounding box center [305, 112] width 31 height 31
type input "[DATE]"
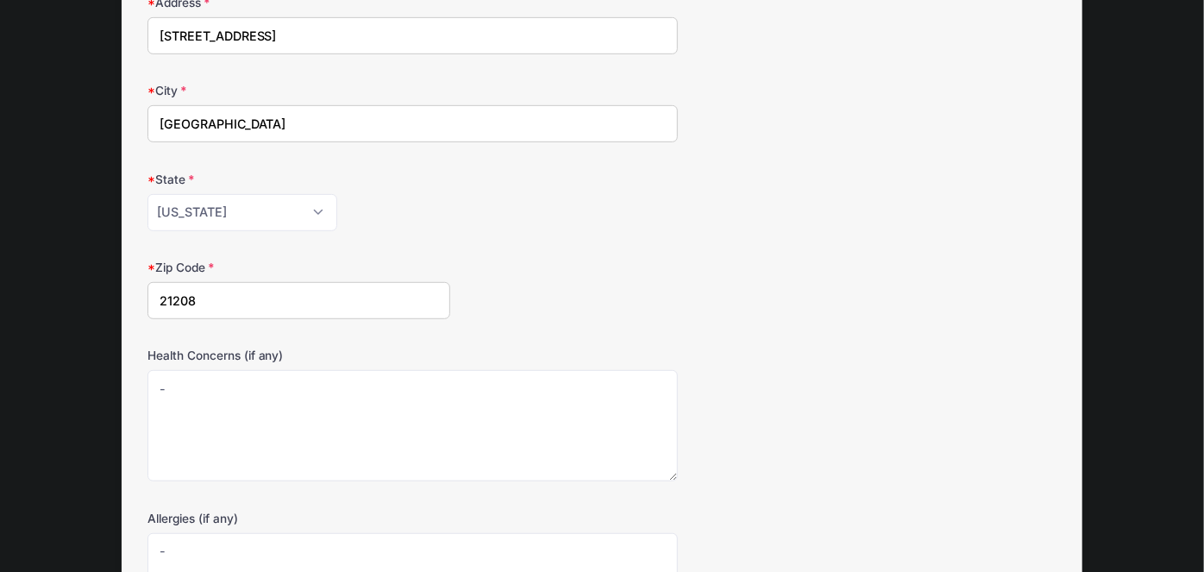
scroll to position [626, 0]
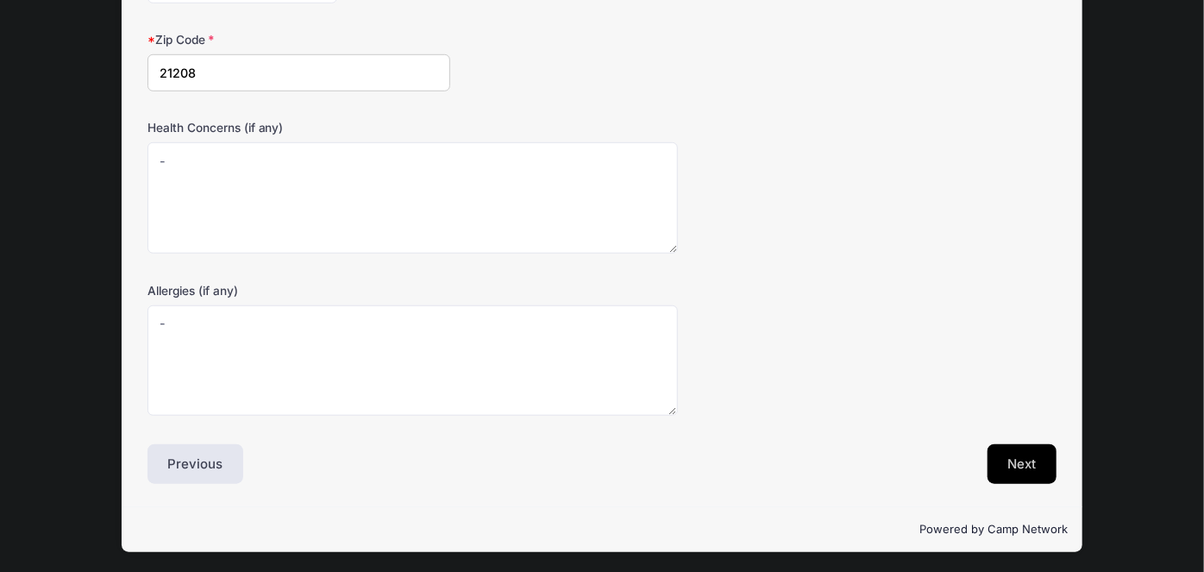
click at [992, 463] on button "Next" at bounding box center [1022, 464] width 70 height 40
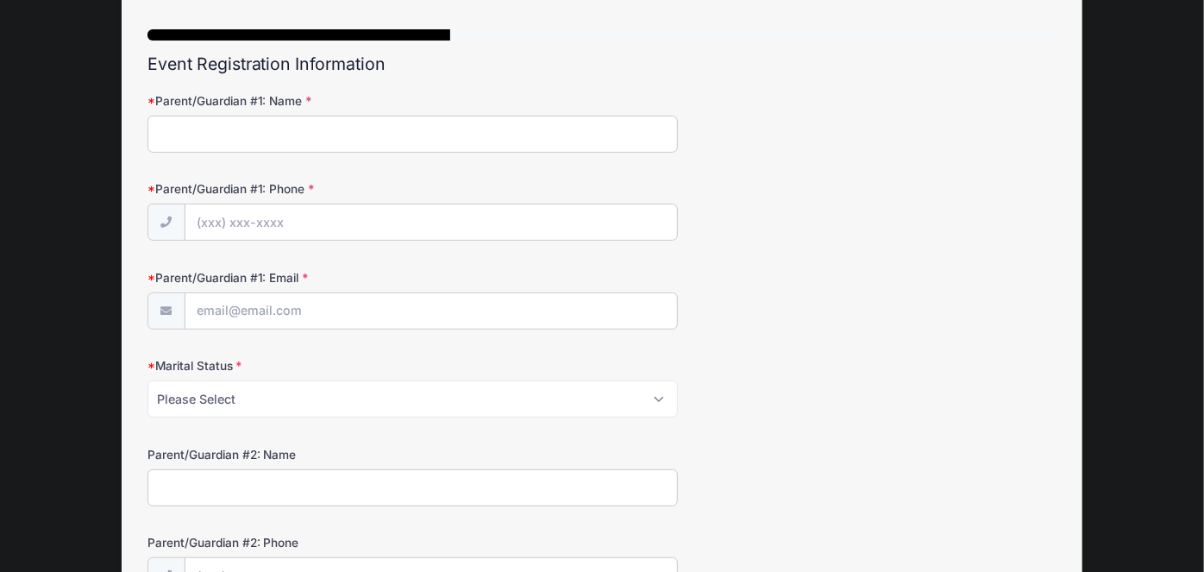
scroll to position [0, 0]
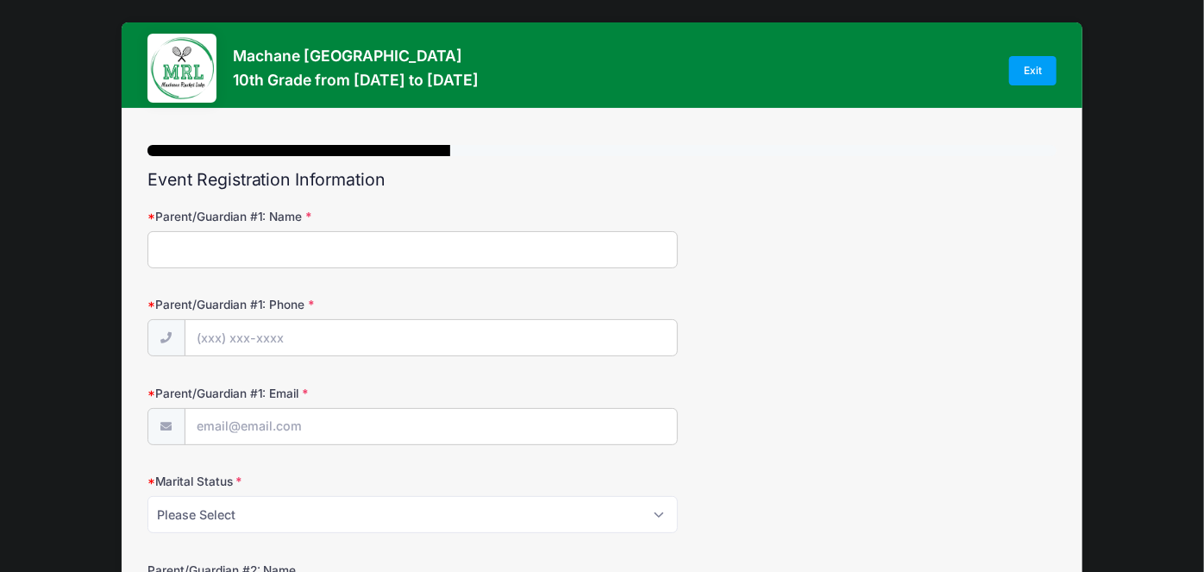
click at [280, 256] on input "Parent/Guardian #1: Name" at bounding box center [412, 249] width 530 height 37
type input "[PERSON_NAME]"
click at [281, 341] on input "Parent/Guardian #1: Phone" at bounding box center [430, 338] width 491 height 37
type input "[PHONE_NUMBER]"
type input "[EMAIL_ADDRESS][DOMAIN_NAME]"
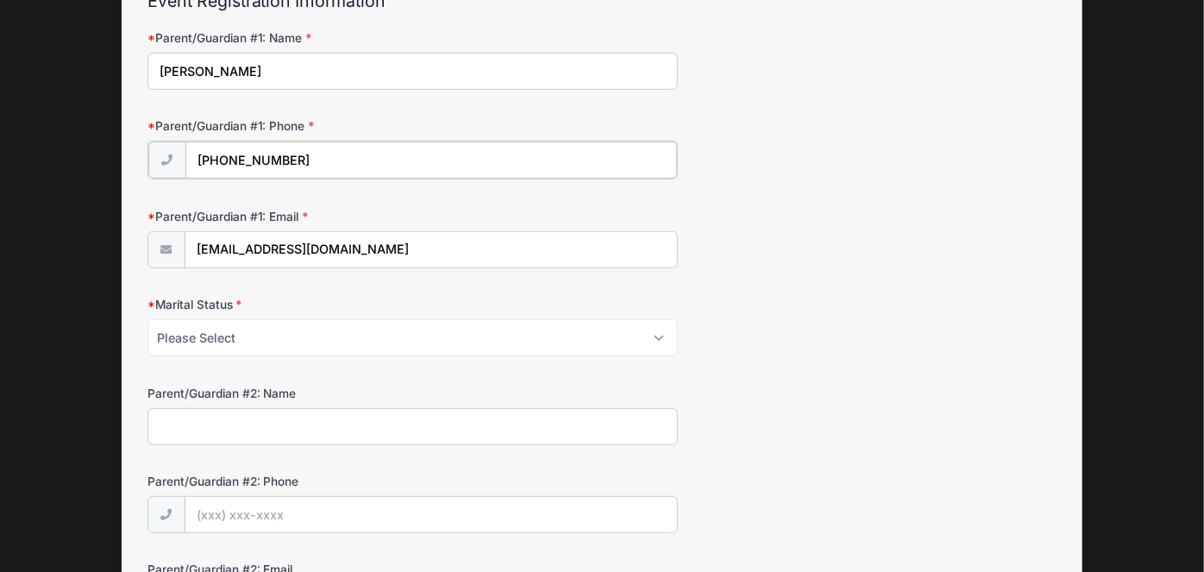
scroll to position [209, 0]
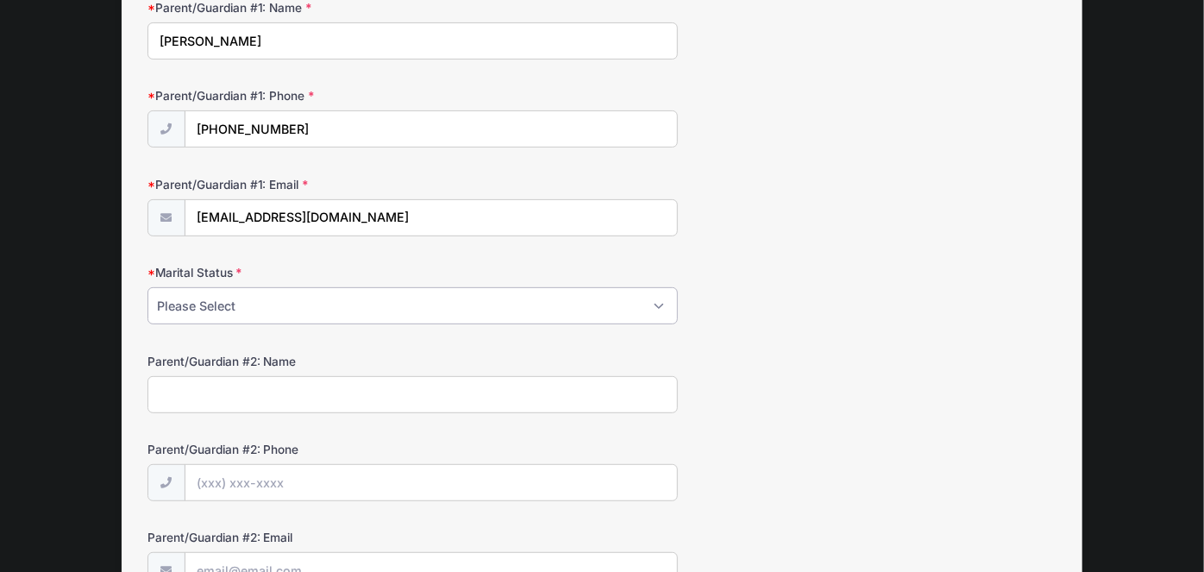
click at [203, 293] on select "Please Select Married Divorced Widowed Separated" at bounding box center [412, 305] width 530 height 37
select select "Married"
click at [147, 287] on select "Please Select Married Divorced Widowed Separated" at bounding box center [412, 305] width 530 height 37
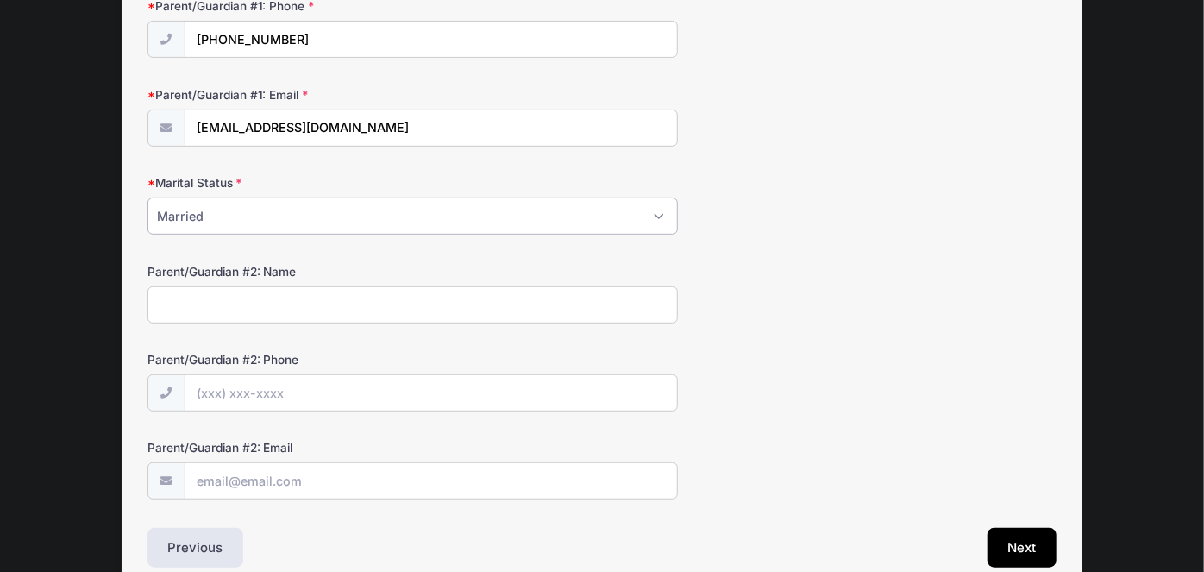
scroll to position [302, 0]
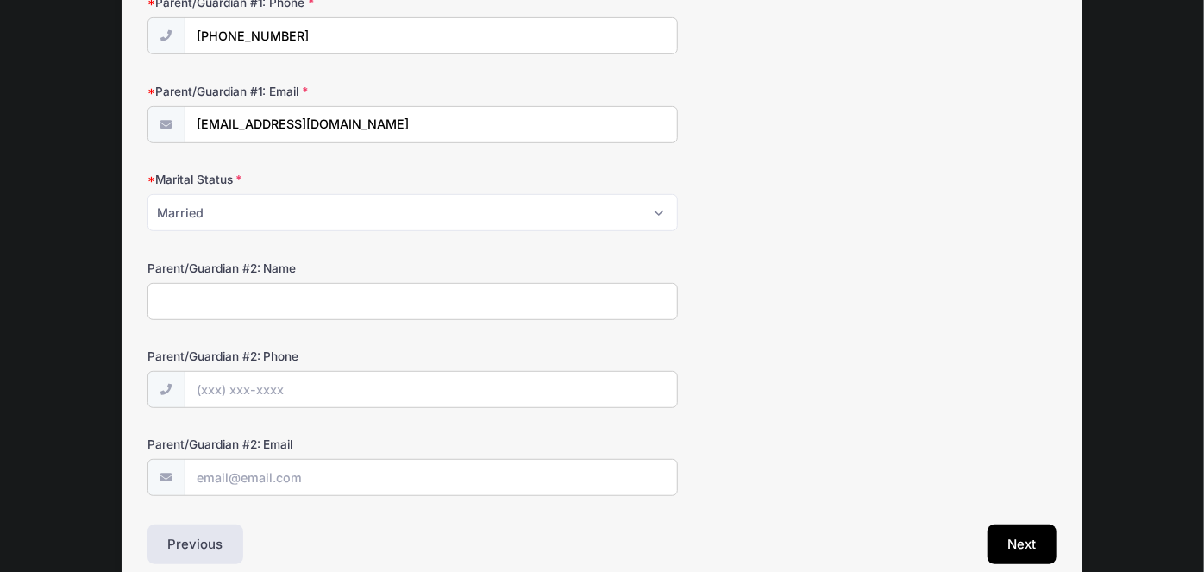
click at [187, 296] on input "Parent/Guardian #2: Name" at bounding box center [412, 301] width 530 height 37
type input "[PERSON_NAME]"
click at [207, 384] on input "Parent/Guardian #2: Phone" at bounding box center [430, 390] width 491 height 37
type input "[PHONE_NUMBER]"
click at [205, 489] on input "Parent/Guardian #2: Email" at bounding box center [430, 478] width 491 height 37
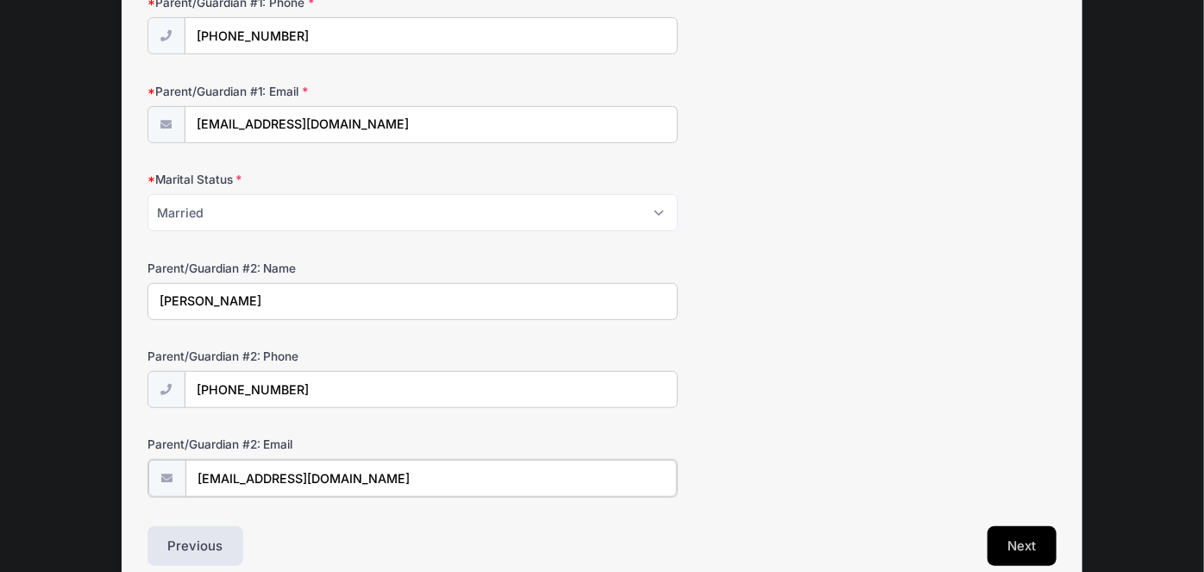
type input "[EMAIL_ADDRESS][DOMAIN_NAME]"
click at [1032, 533] on button "Next" at bounding box center [1022, 544] width 70 height 40
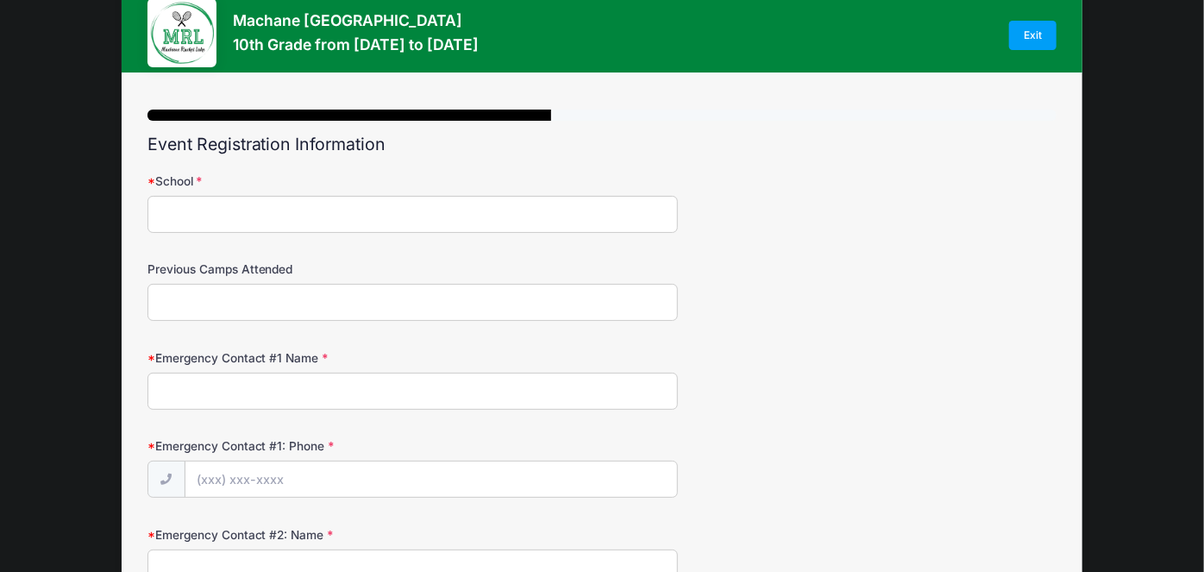
scroll to position [0, 0]
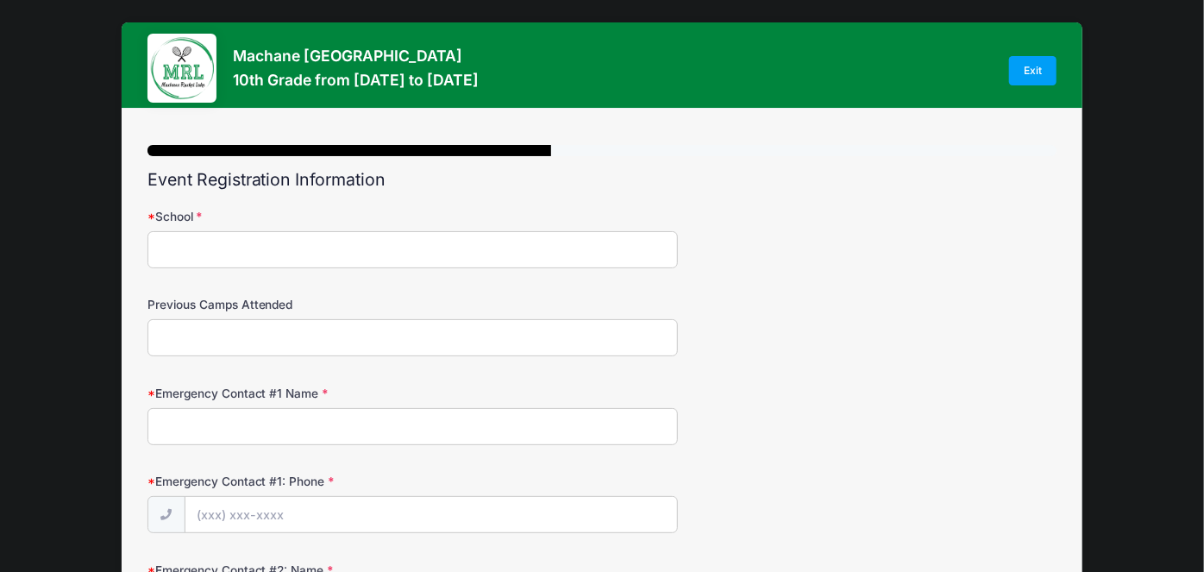
click at [377, 260] on input "School" at bounding box center [412, 249] width 530 height 37
type input "[PERSON_NAME] of Baltimore"
click at [356, 322] on input "Previous Camps Attended" at bounding box center [412, 337] width 530 height 37
type input "BRC"
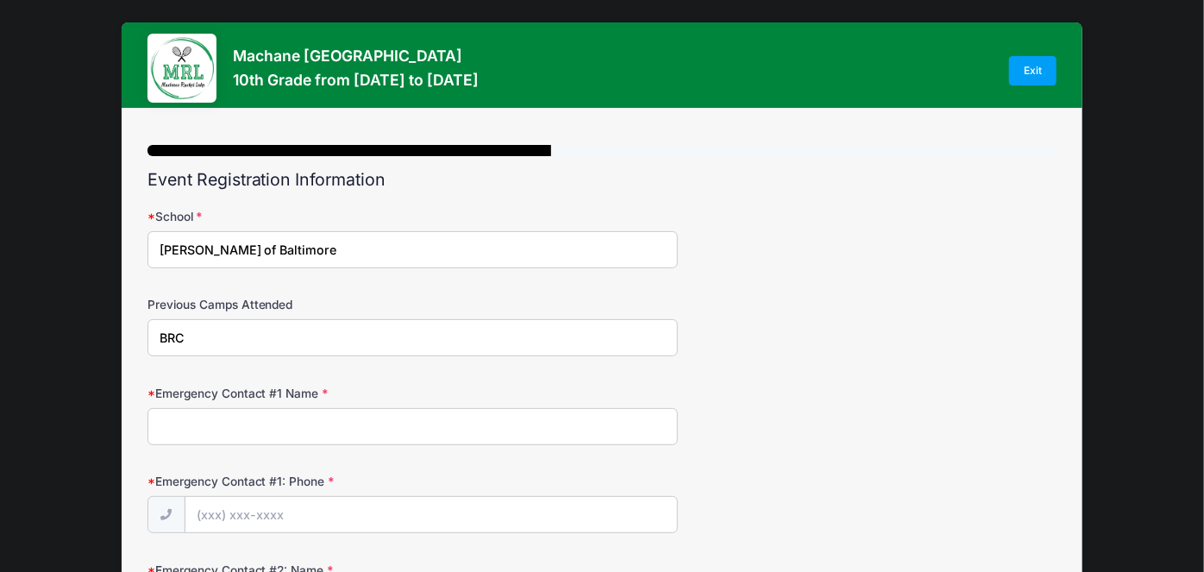
click at [285, 439] on input "Emergency Contact #1 Name" at bounding box center [412, 426] width 530 height 37
type input "[PERSON_NAME]"
click at [282, 523] on input "Emergency Contact #1: Phone" at bounding box center [430, 515] width 491 height 37
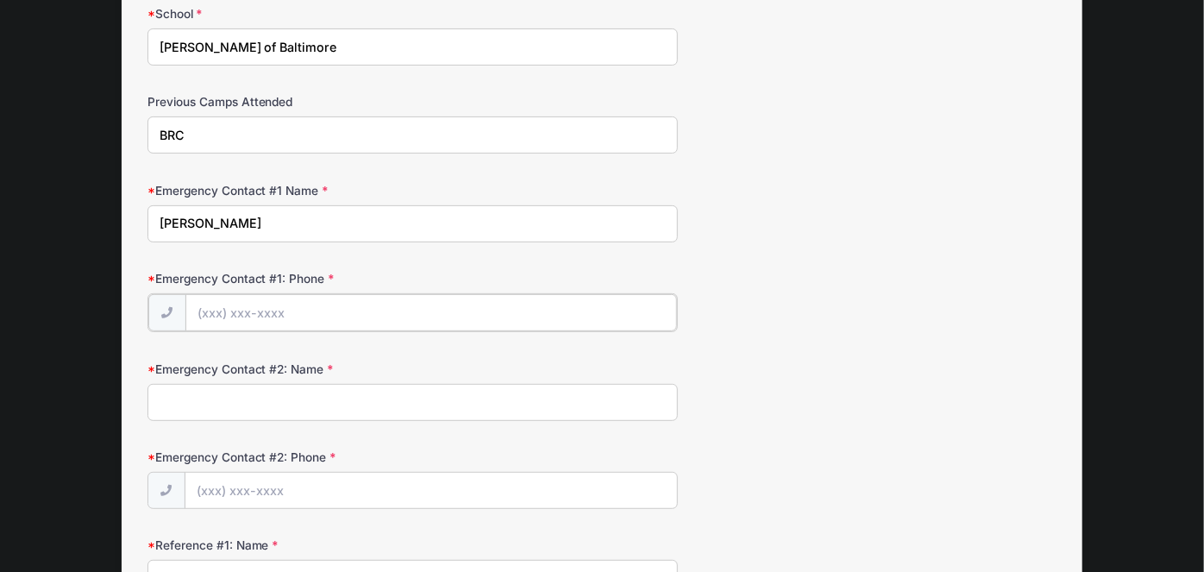
scroll to position [202, 0]
type input "[PHONE_NUMBER]"
click at [206, 401] on input "Emergency Contact #2: Name" at bounding box center [412, 401] width 530 height 37
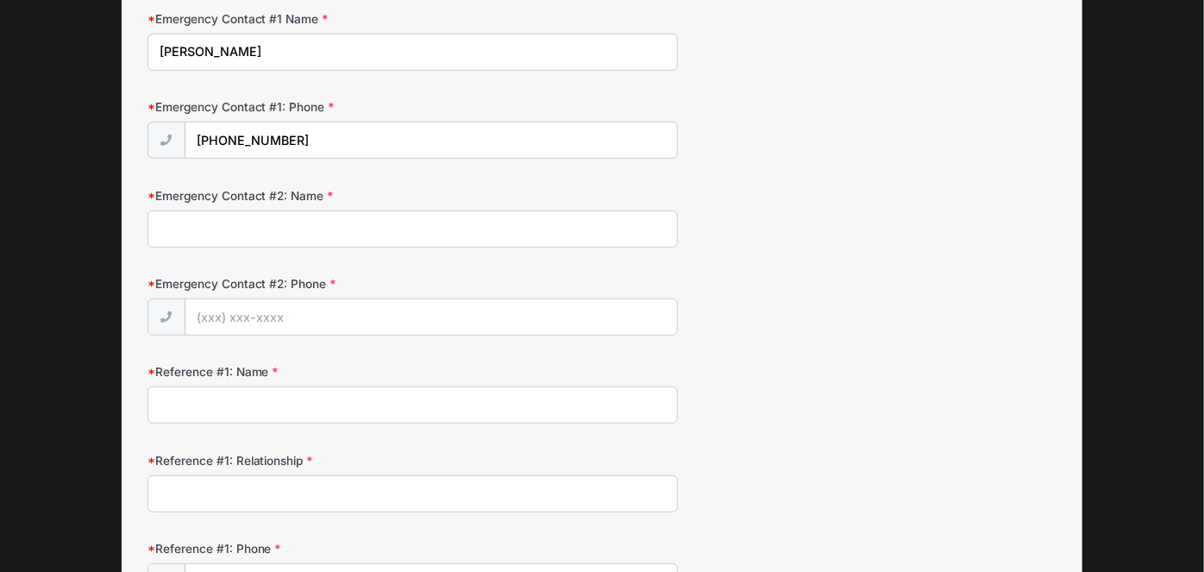
scroll to position [377, 0]
type input "m"
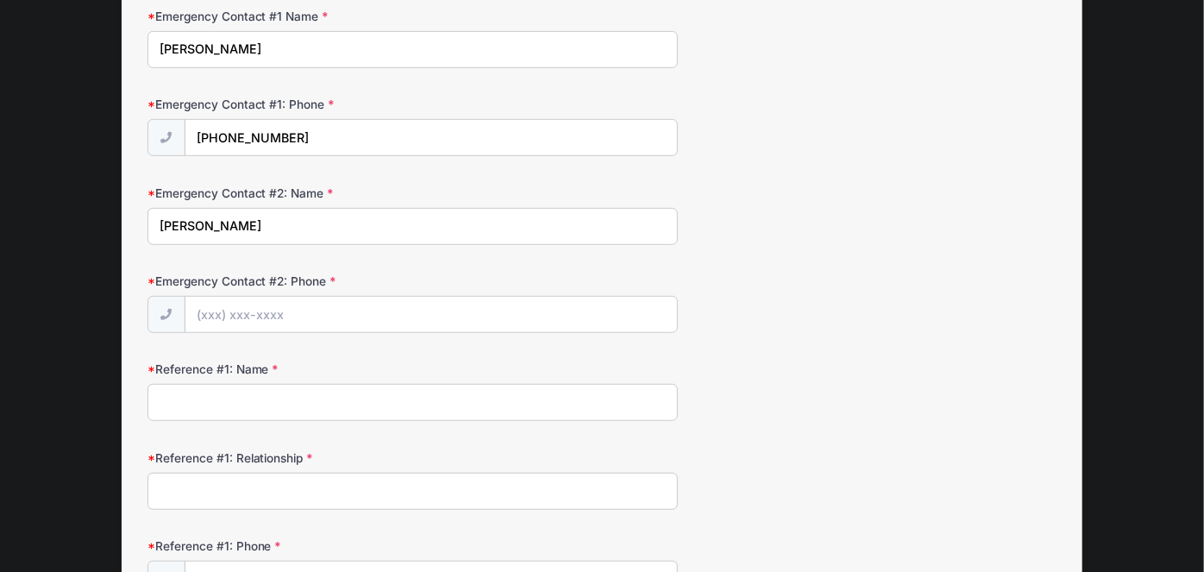
type input "[PERSON_NAME]"
click at [216, 318] on input "Emergency Contact #2: Phone" at bounding box center [430, 315] width 491 height 37
type input "[PHONE_NUMBER]"
click at [207, 397] on input "Reference #1: Name" at bounding box center [412, 402] width 530 height 37
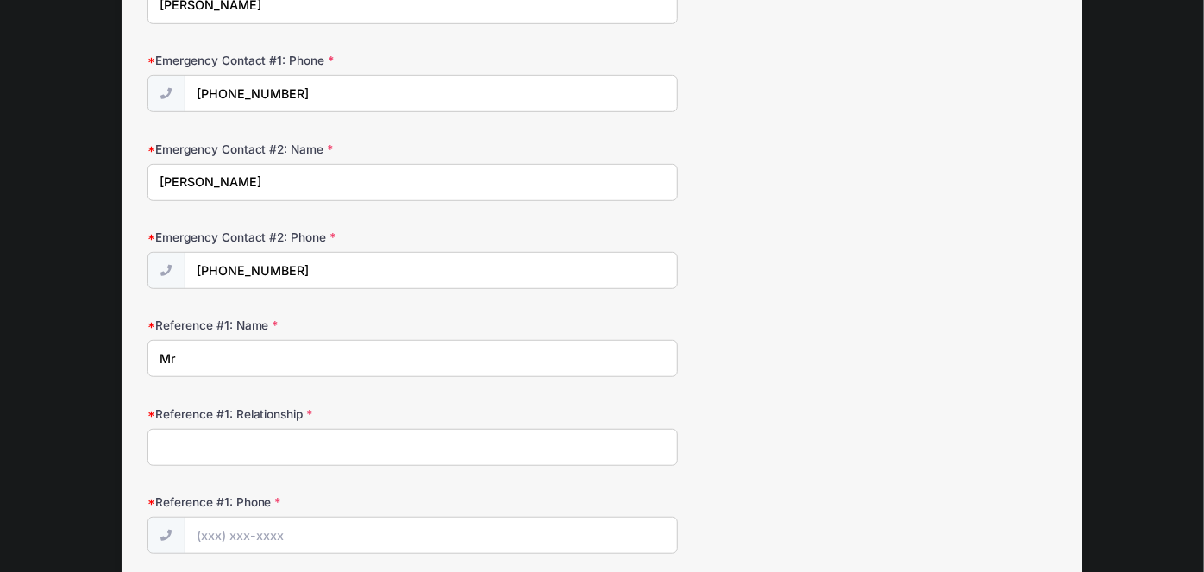
scroll to position [418, 0]
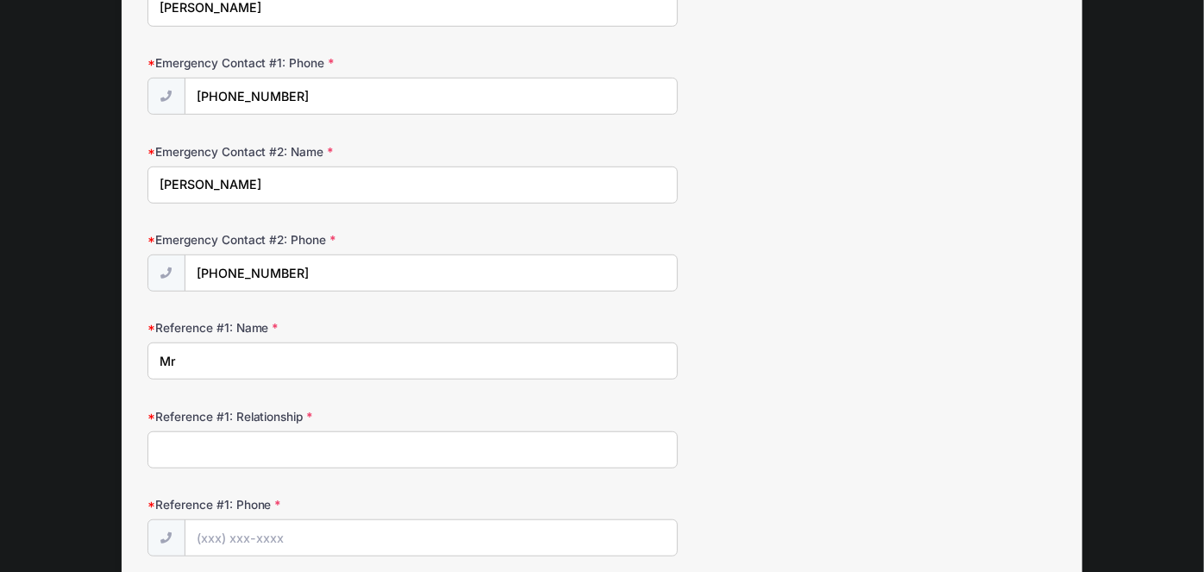
type input "M"
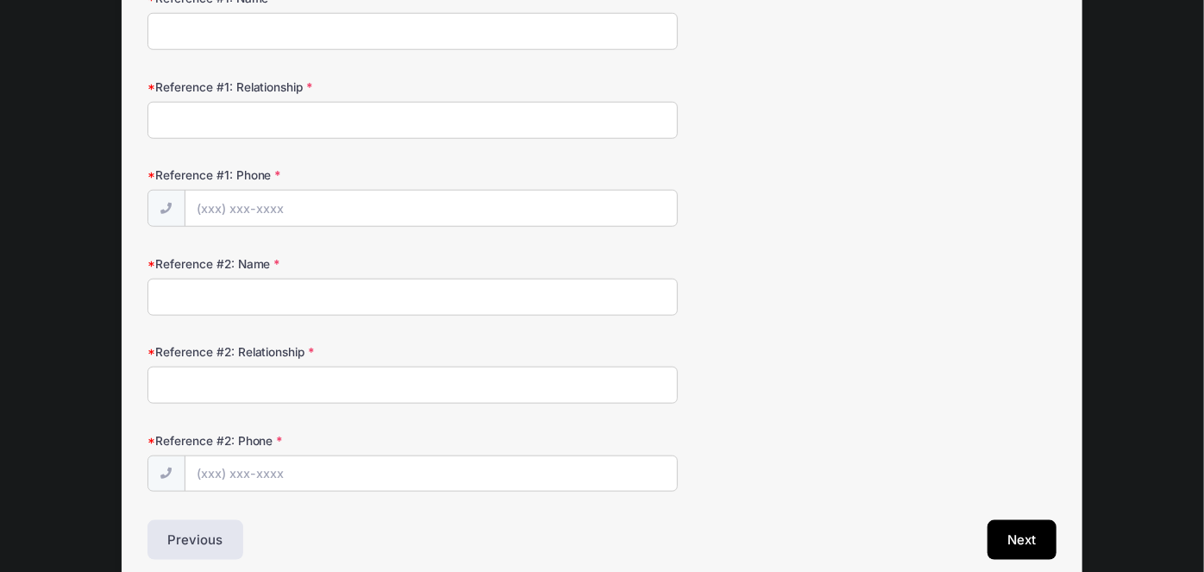
scroll to position [820, 0]
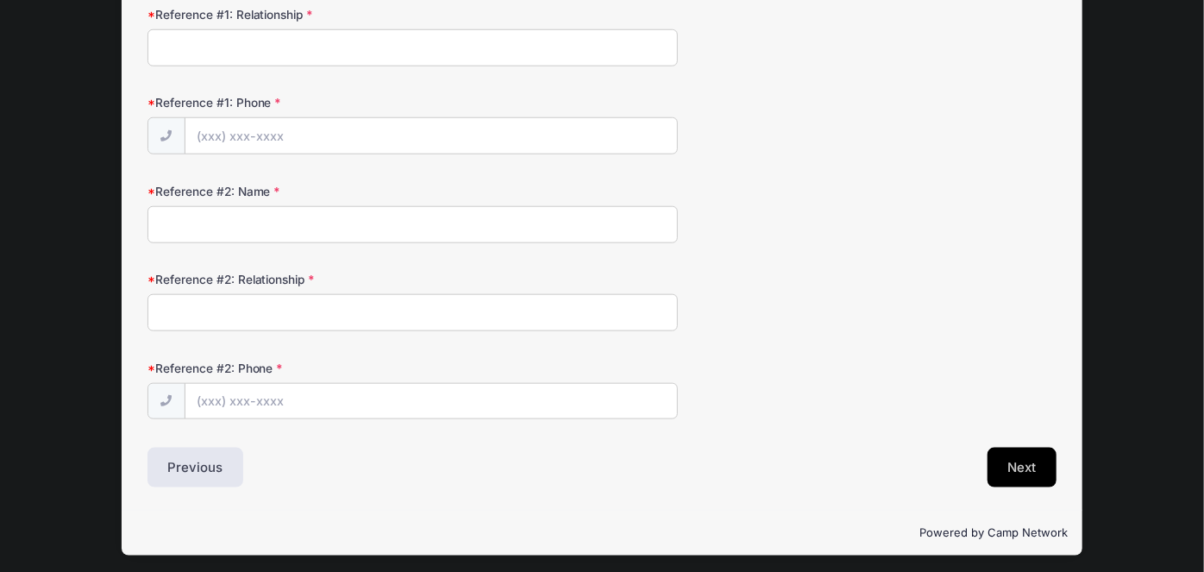
click at [998, 455] on button "Next" at bounding box center [1022, 467] width 70 height 40
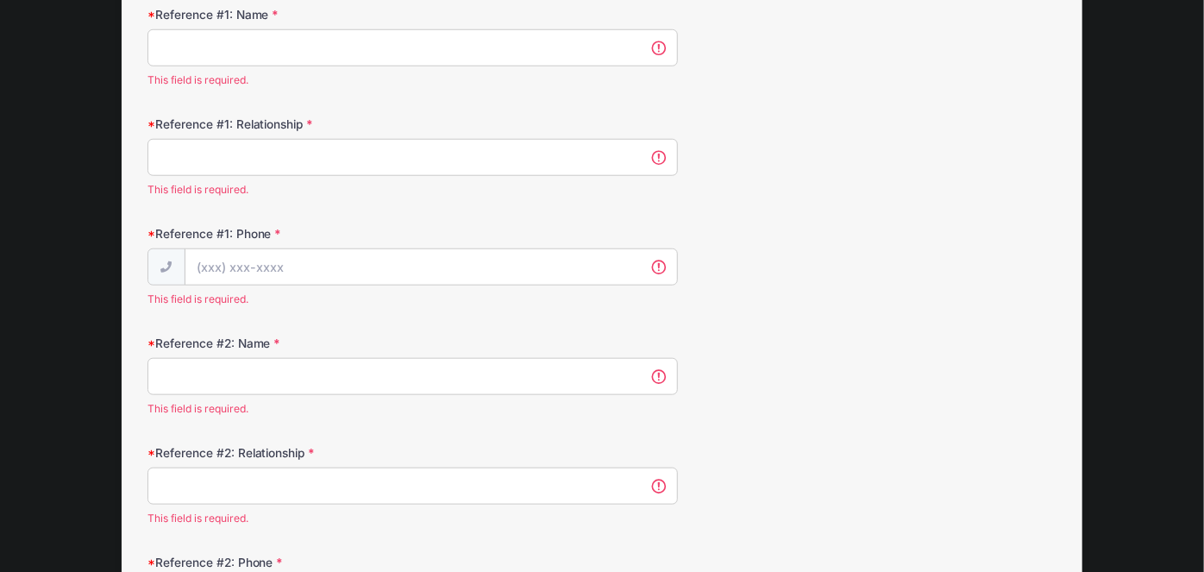
scroll to position [646, 0]
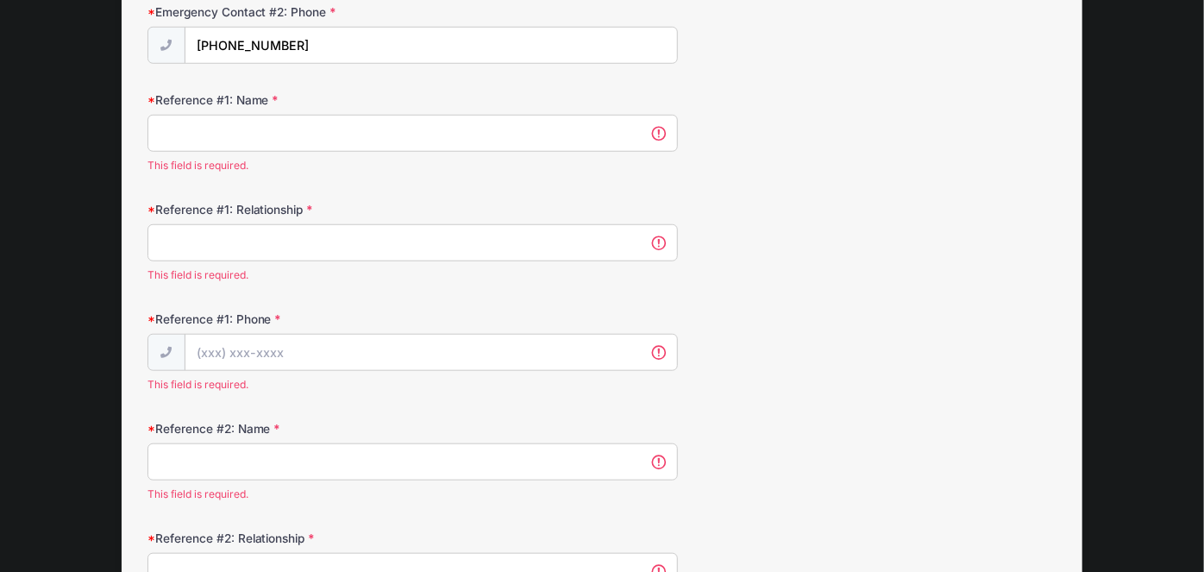
click at [185, 130] on input "Reference #1: Name" at bounding box center [412, 133] width 530 height 37
type input "T"
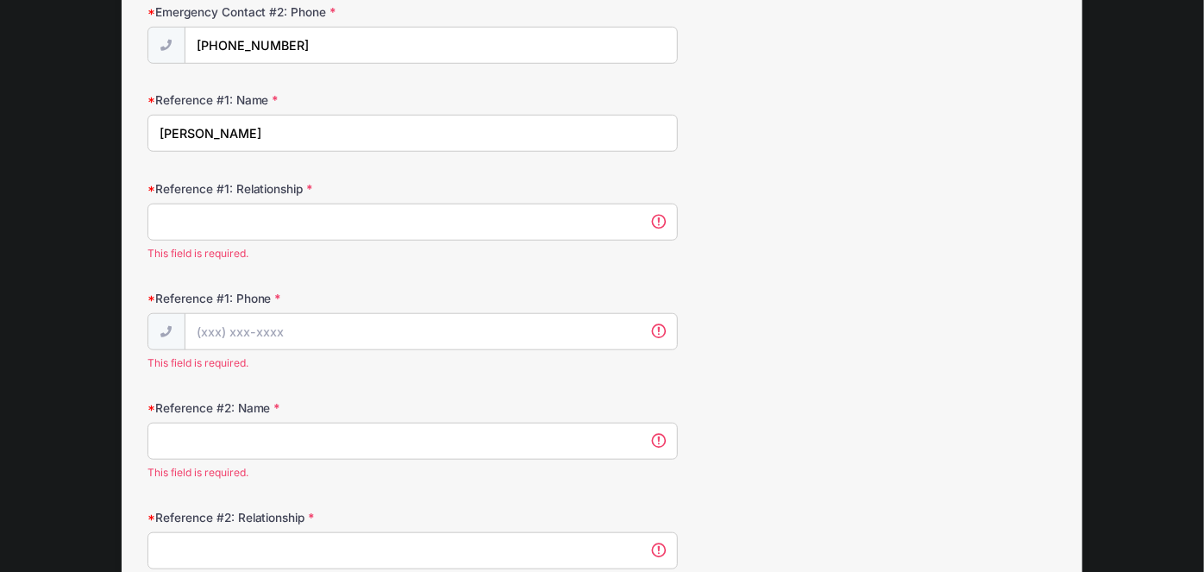
type input "[PERSON_NAME]"
click at [239, 221] on input "Reference #1: Relationship" at bounding box center [412, 221] width 530 height 37
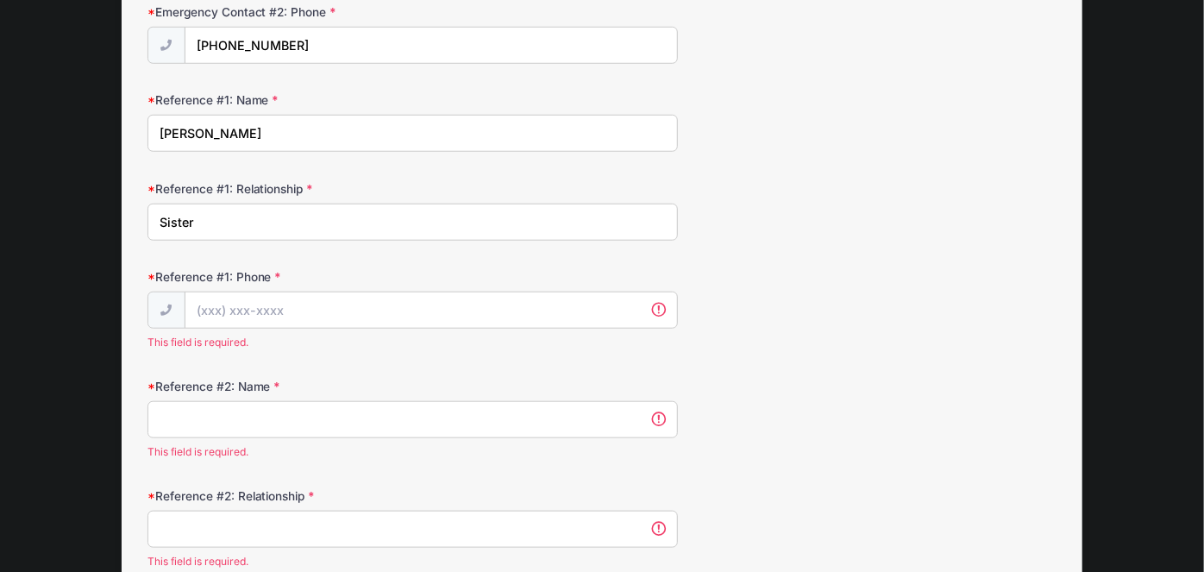
type input "Sister"
click at [218, 308] on input "Reference #1: Phone" at bounding box center [430, 310] width 491 height 37
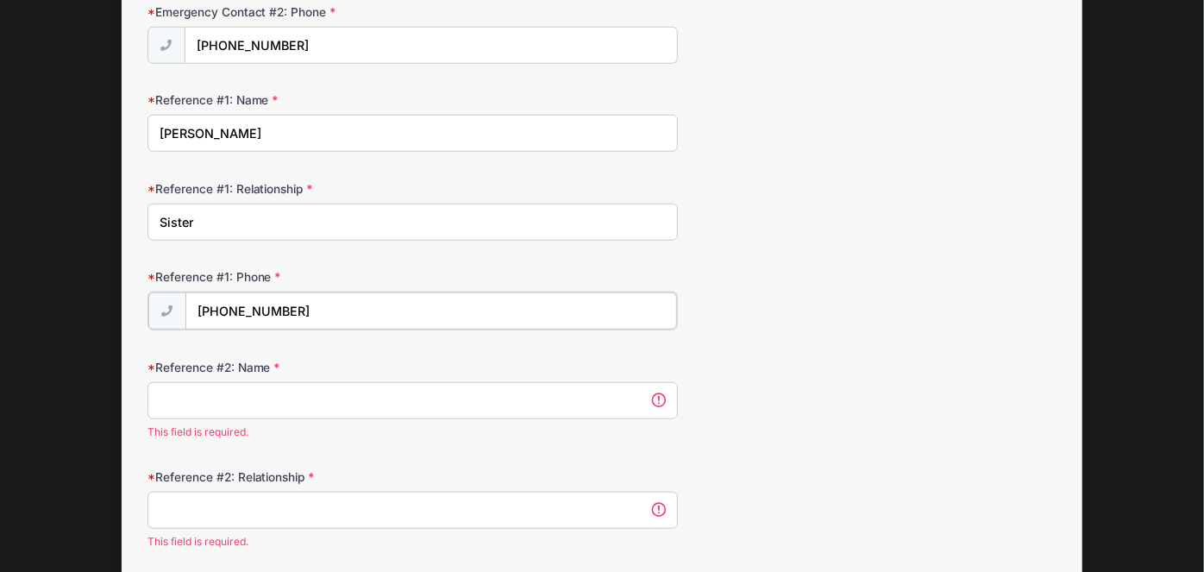
type input "[PHONE_NUMBER]"
click at [210, 394] on input "Reference #2: Name" at bounding box center [412, 398] width 530 height 37
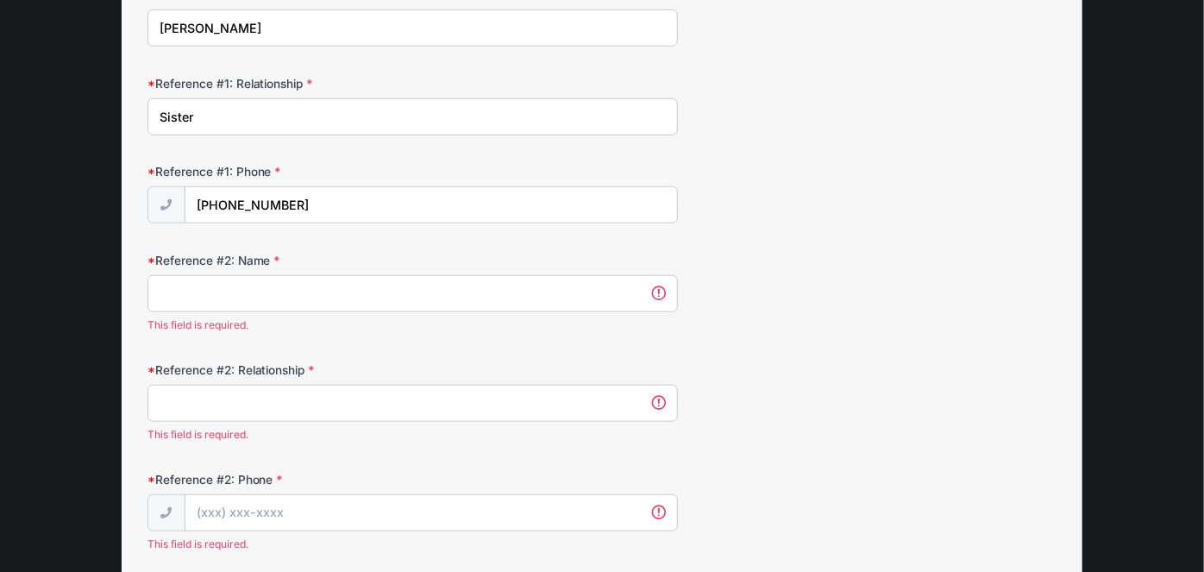
scroll to position [797, 0]
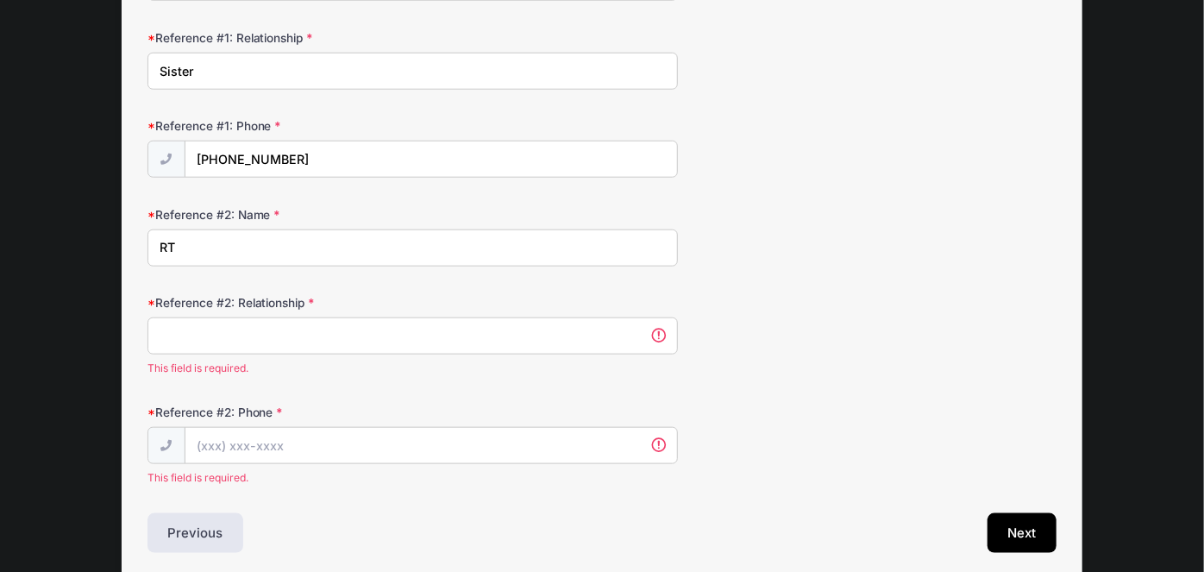
type input "RT"
click at [201, 331] on input "Reference #2: Relationship" at bounding box center [412, 335] width 530 height 37
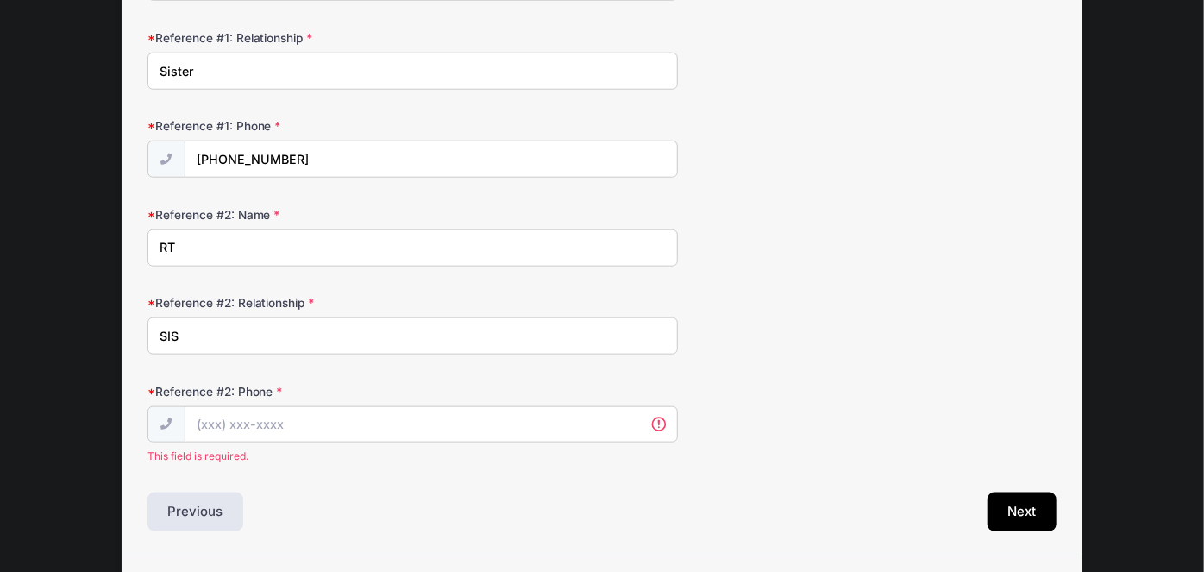
type input "SIS"
click at [221, 429] on input "Reference #2: Phone" at bounding box center [430, 425] width 491 height 37
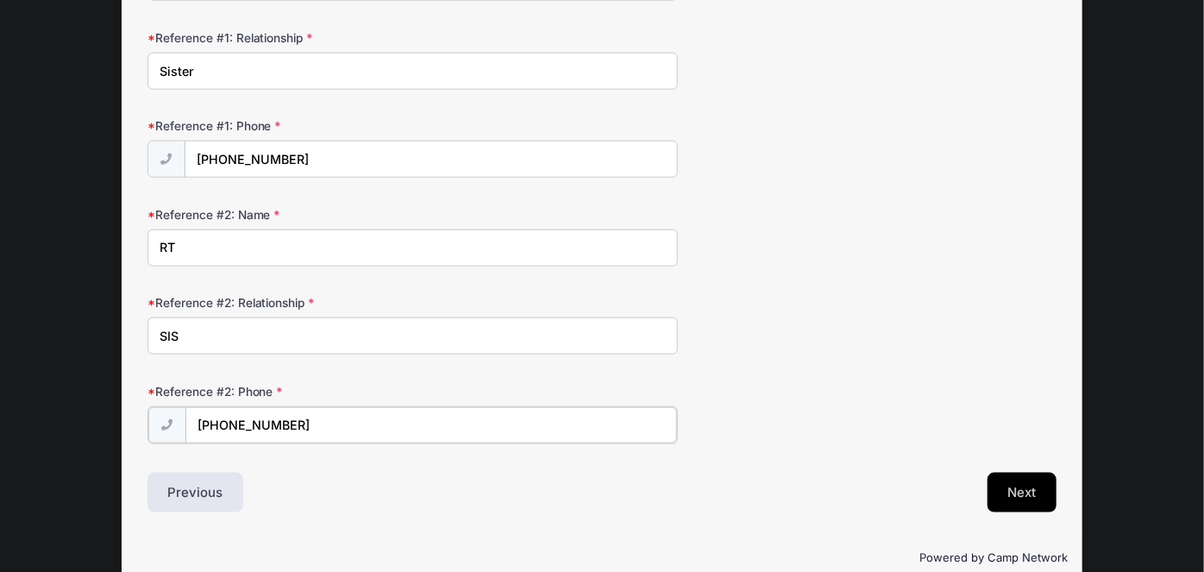
type input "[PHONE_NUMBER]"
click at [1000, 493] on button "Next" at bounding box center [1022, 491] width 70 height 40
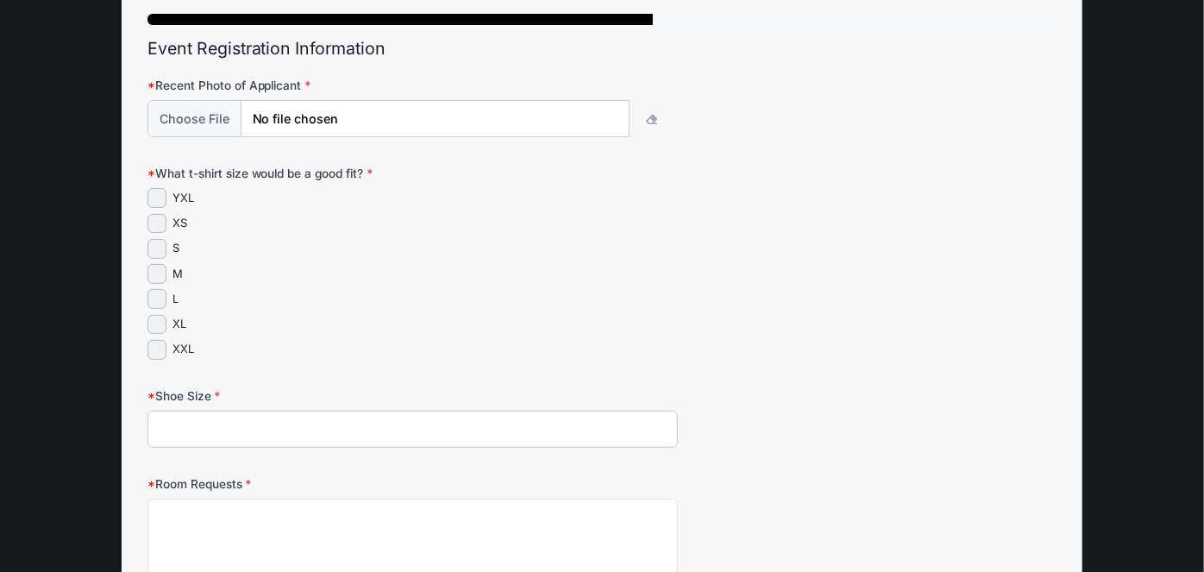
scroll to position [0, 0]
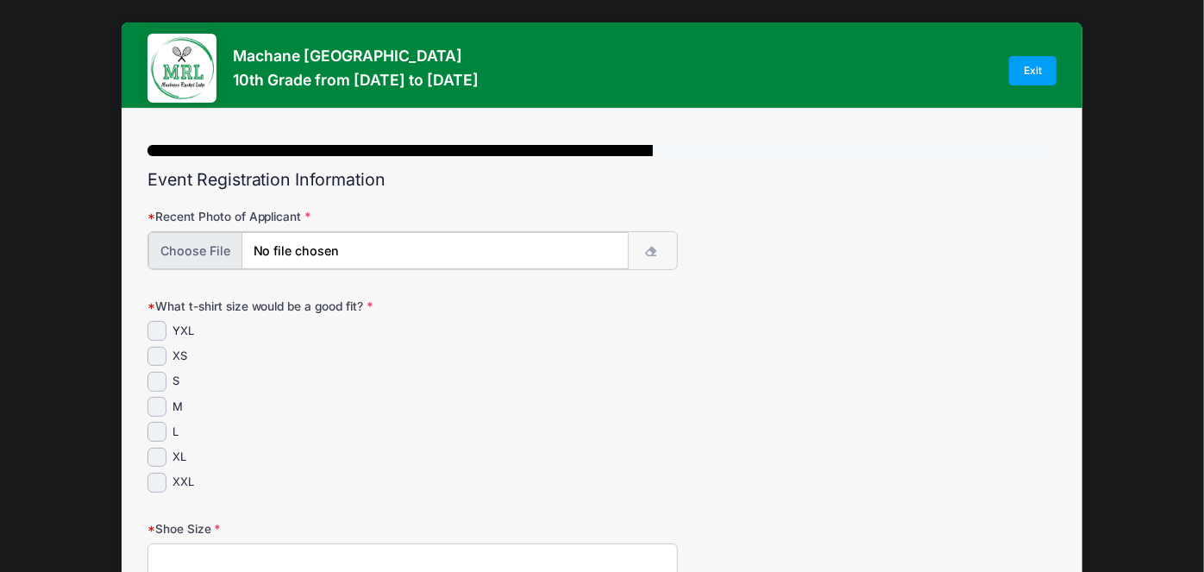
click at [390, 250] on input "file" at bounding box center [388, 250] width 480 height 37
type input "C:\fakepath\IMG_20250117_161906187_HDR.jpg"
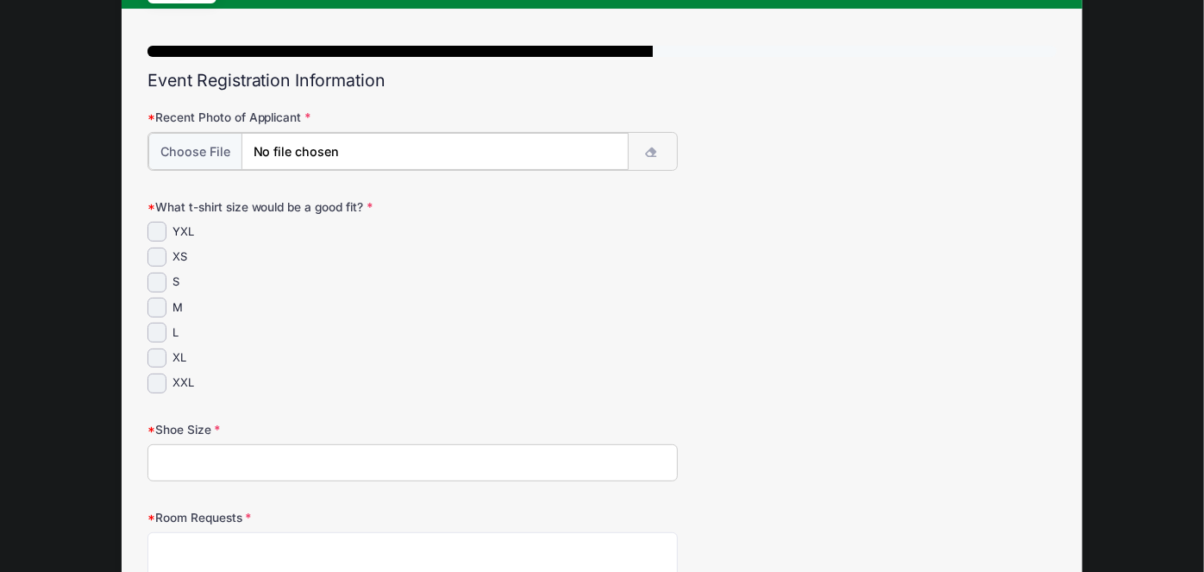
scroll to position [100, 0]
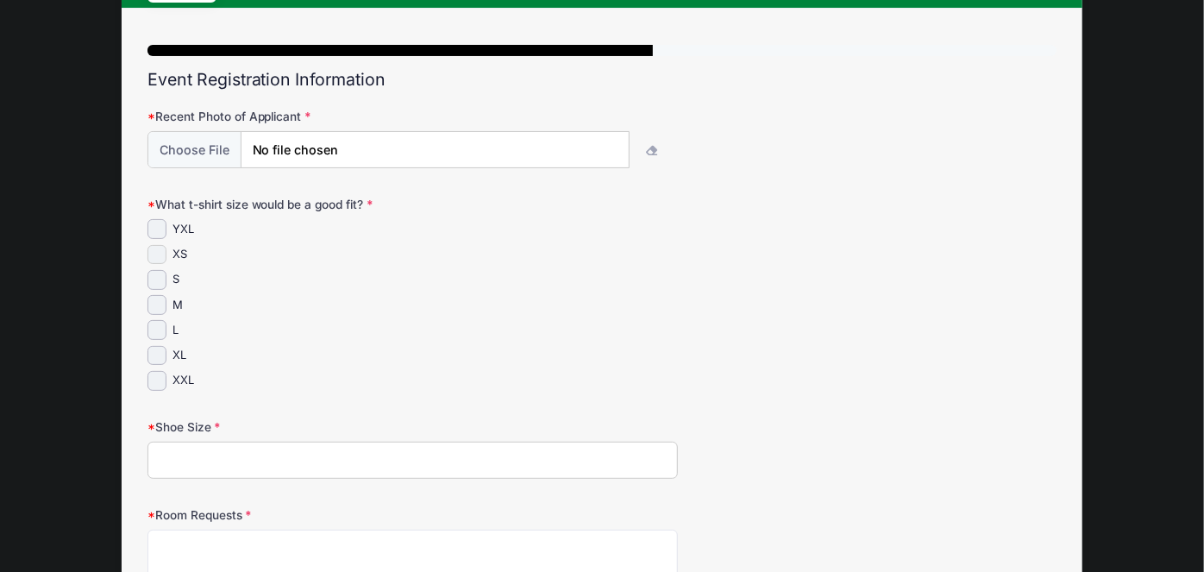
click at [161, 252] on input "XS" at bounding box center [157, 255] width 20 height 20
checkbox input "true"
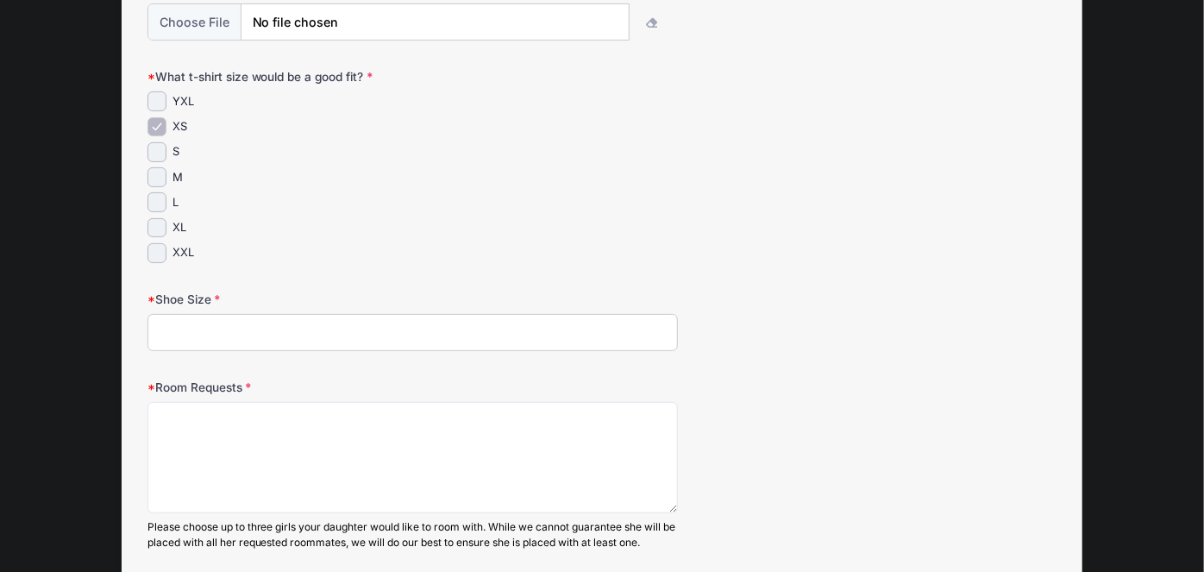
scroll to position [227, 0]
click at [296, 321] on input "Shoe Size" at bounding box center [412, 333] width 530 height 37
type input "7"
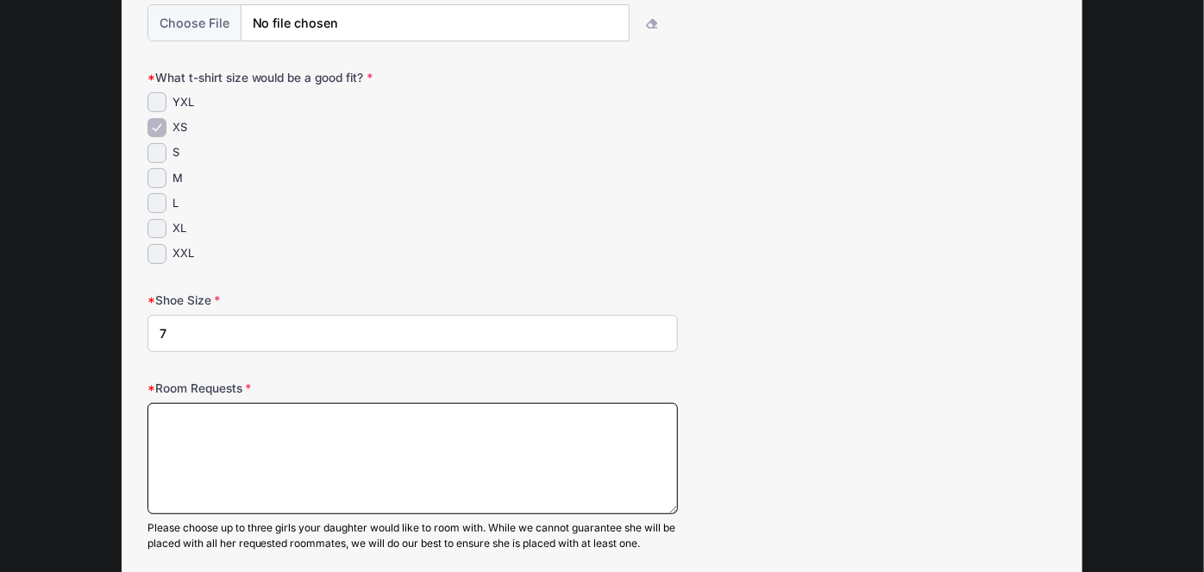
click at [359, 442] on textarea "Room Requests" at bounding box center [412, 458] width 530 height 111
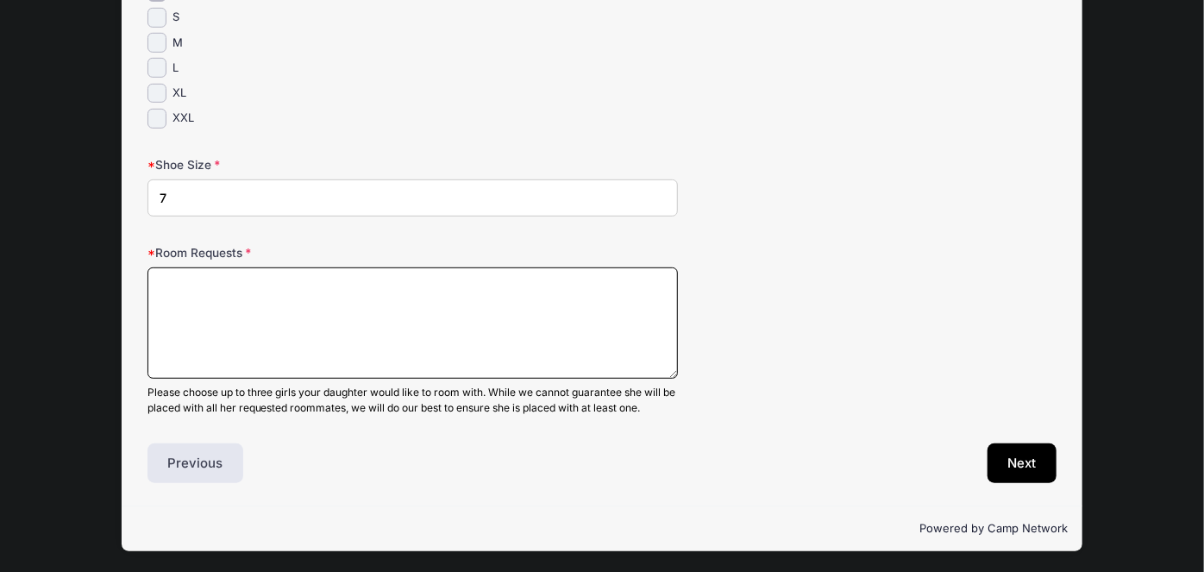
scroll to position [363, 0]
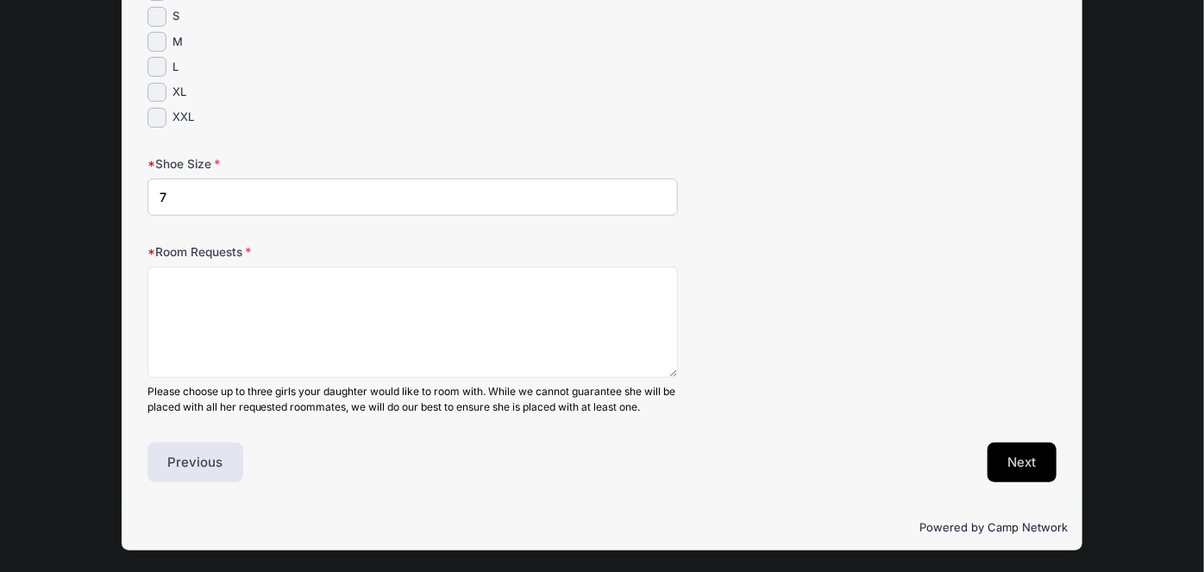
click at [1030, 472] on button "Next" at bounding box center [1022, 462] width 70 height 40
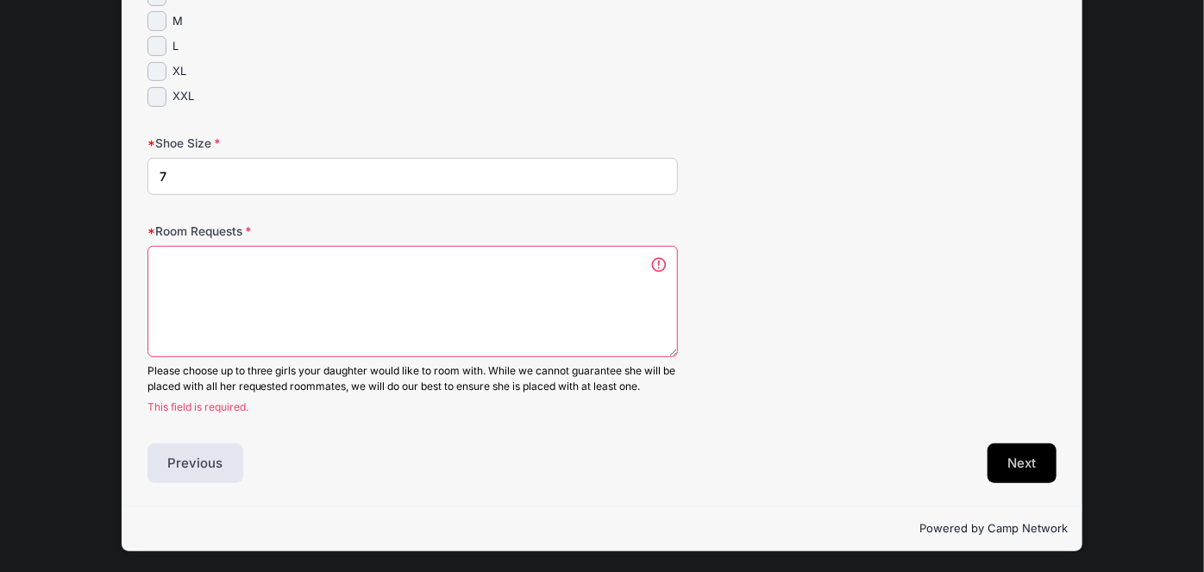
scroll to position [0, 0]
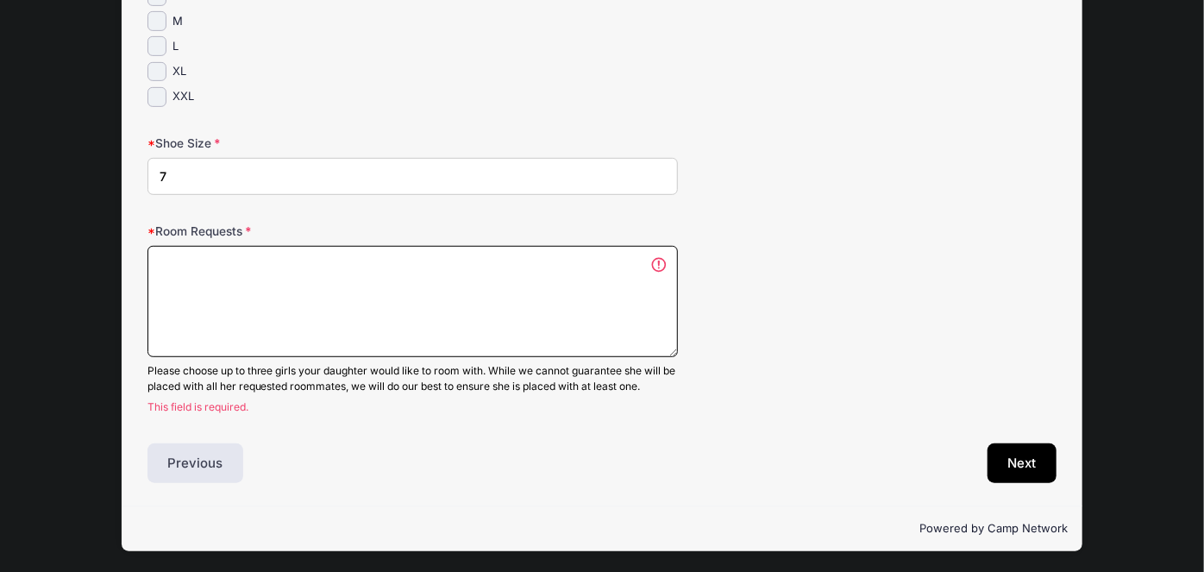
click at [210, 247] on textarea "Room Requests" at bounding box center [412, 301] width 530 height 111
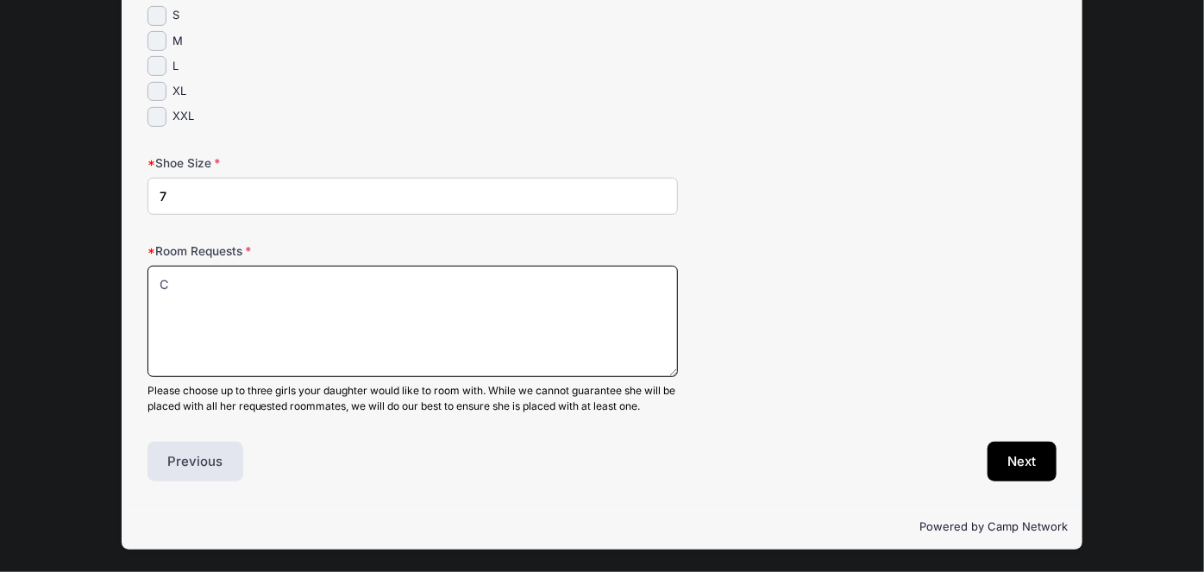
scroll to position [363, 0]
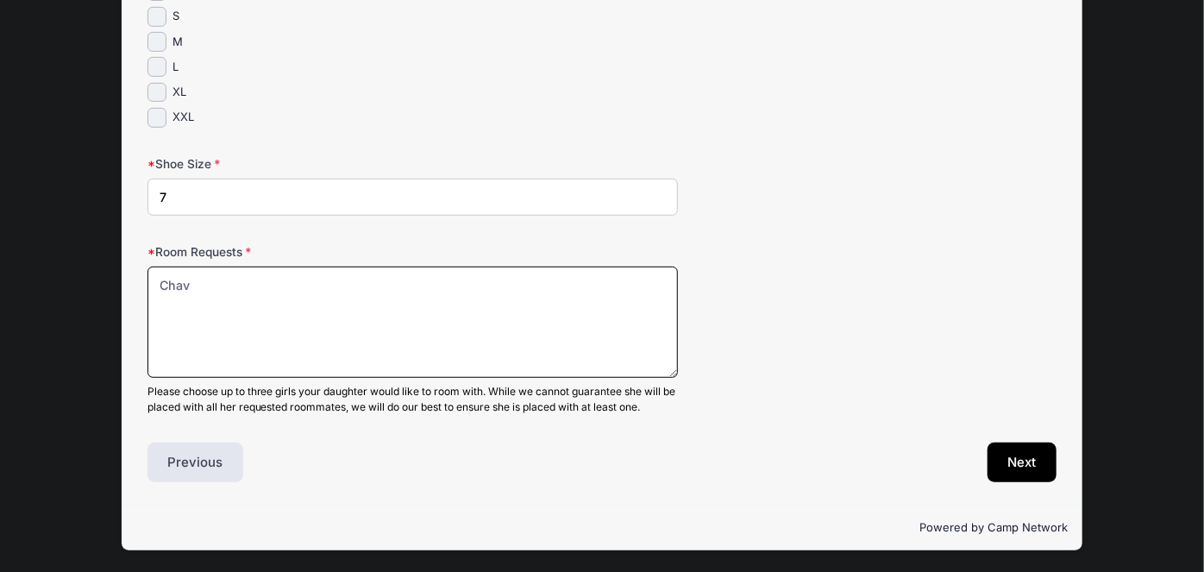
type textarea "[DEMOGRAPHIC_DATA]"
type textarea "C"
type textarea "-"
type textarea "A"
type textarea "Cute Yeshivish fun kids"
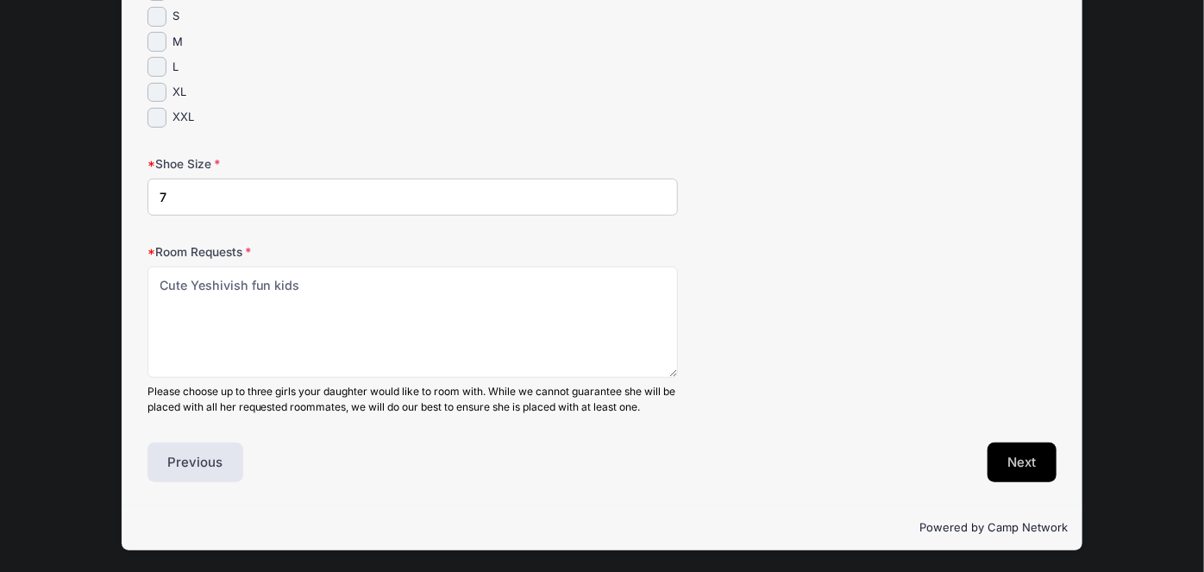
click at [1004, 479] on button "Next" at bounding box center [1022, 462] width 70 height 40
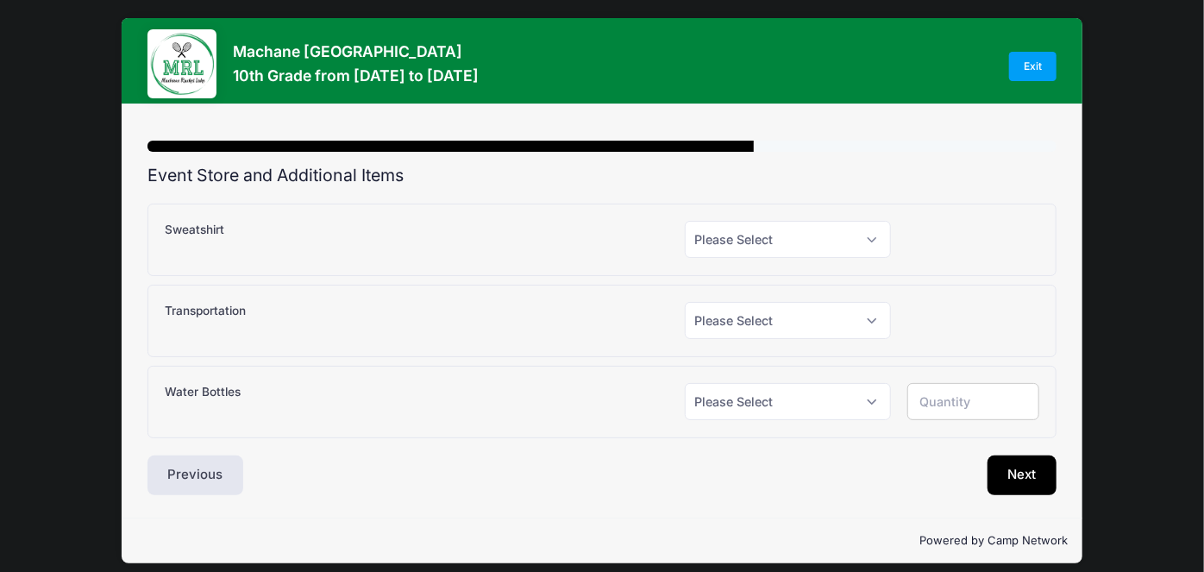
scroll to position [0, 0]
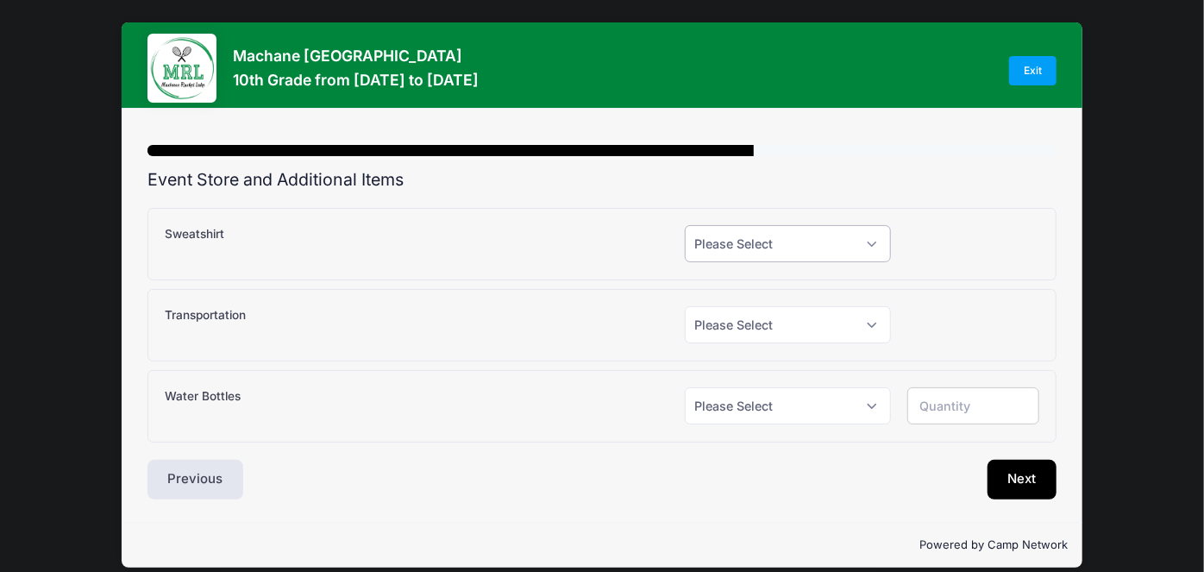
click at [855, 233] on select "Please Select Yes (+$25.00) No" at bounding box center [788, 243] width 206 height 37
select select "1"
click at [685, 225] on select "Please Select Yes (+$25.00) No" at bounding box center [788, 243] width 206 height 37
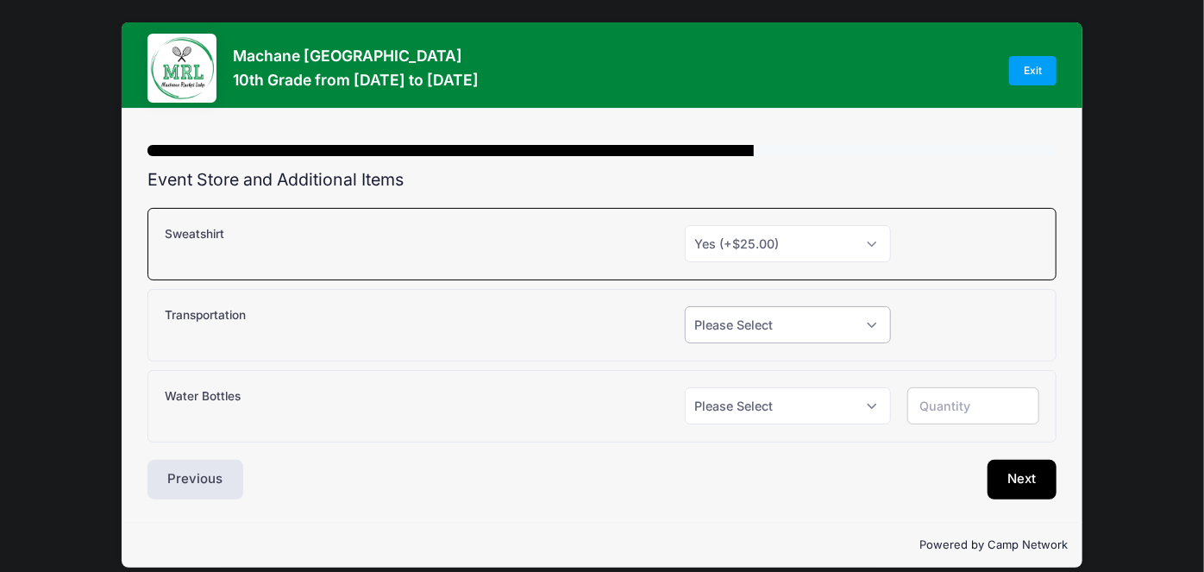
click at [798, 324] on select "Please Select Yes (+$150.00) No" at bounding box center [788, 324] width 206 height 37
select select "0"
click at [685, 306] on select "Please Select Yes (+$150.00) No" at bounding box center [788, 324] width 206 height 37
click at [799, 397] on select "Please Select Yes (+$12.00) No" at bounding box center [788, 405] width 206 height 37
select select "1"
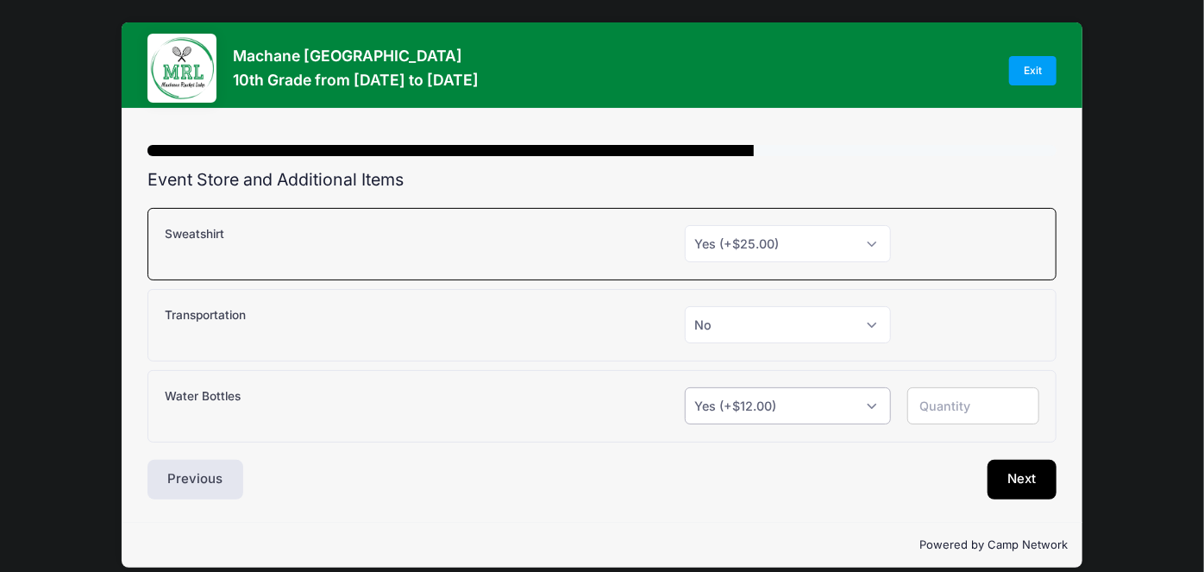
click at [685, 387] on select "Please Select Yes (+$12.00) No" at bounding box center [788, 405] width 206 height 37
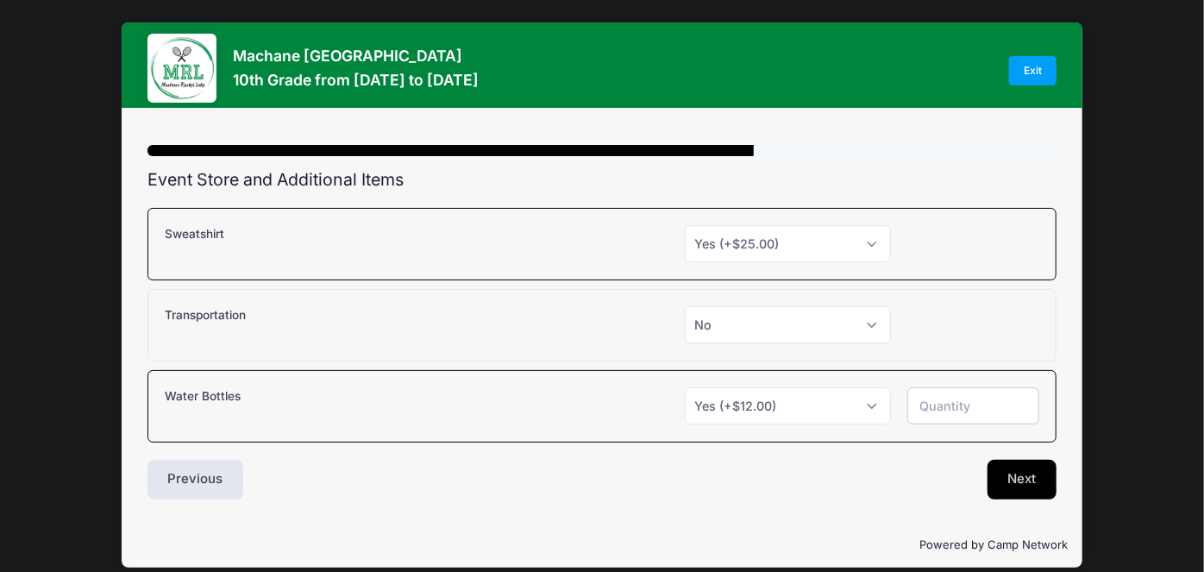
click at [1013, 472] on button "Next" at bounding box center [1022, 480] width 70 height 40
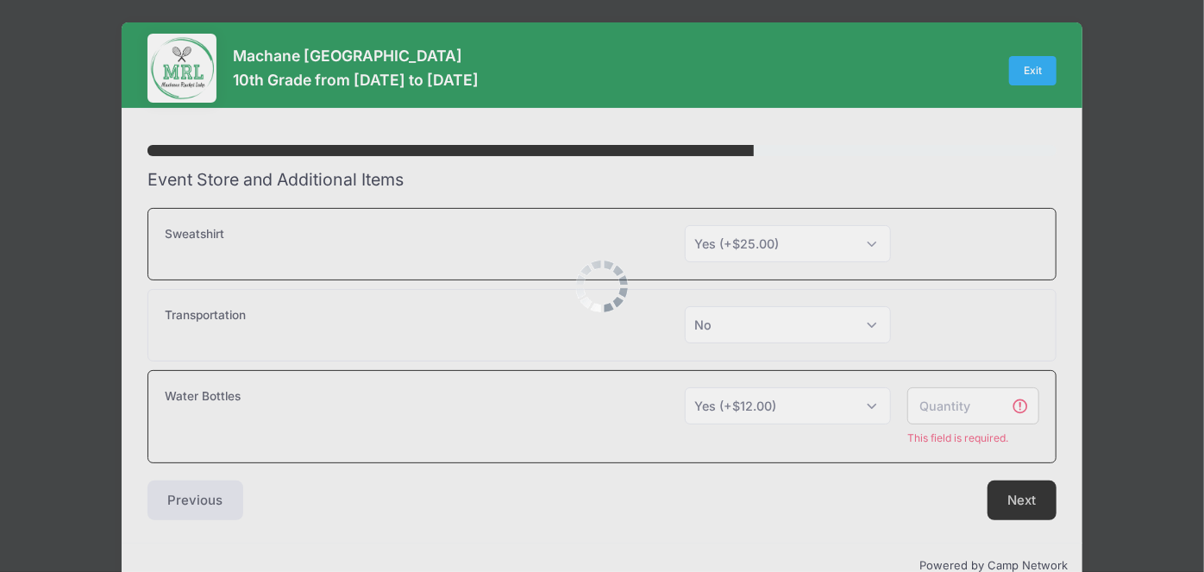
scroll to position [36, 0]
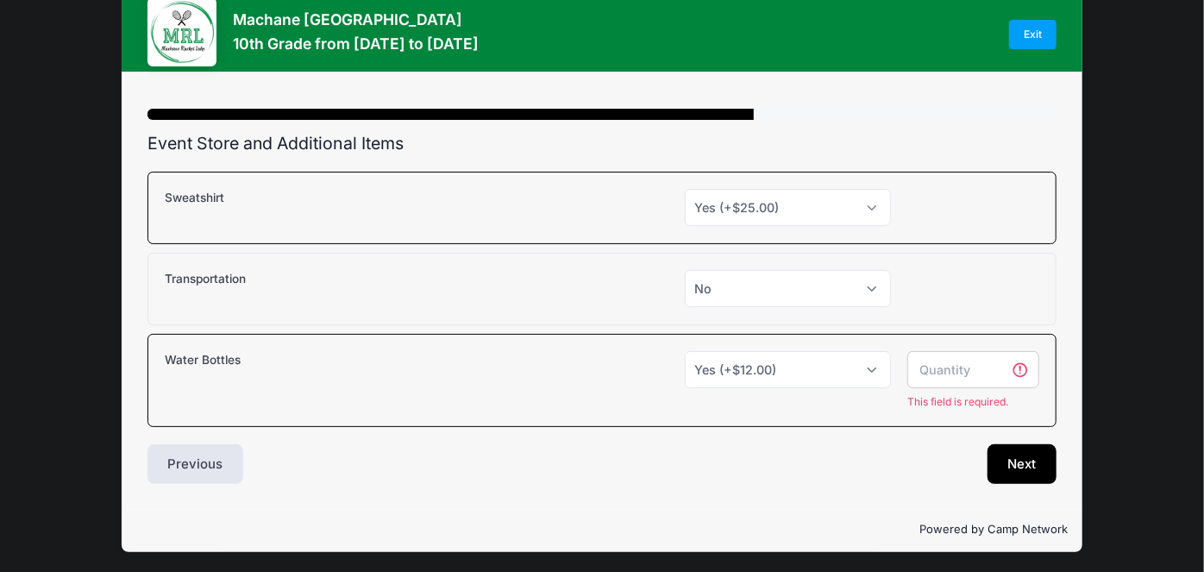
click at [972, 370] on input "number" at bounding box center [973, 369] width 132 height 37
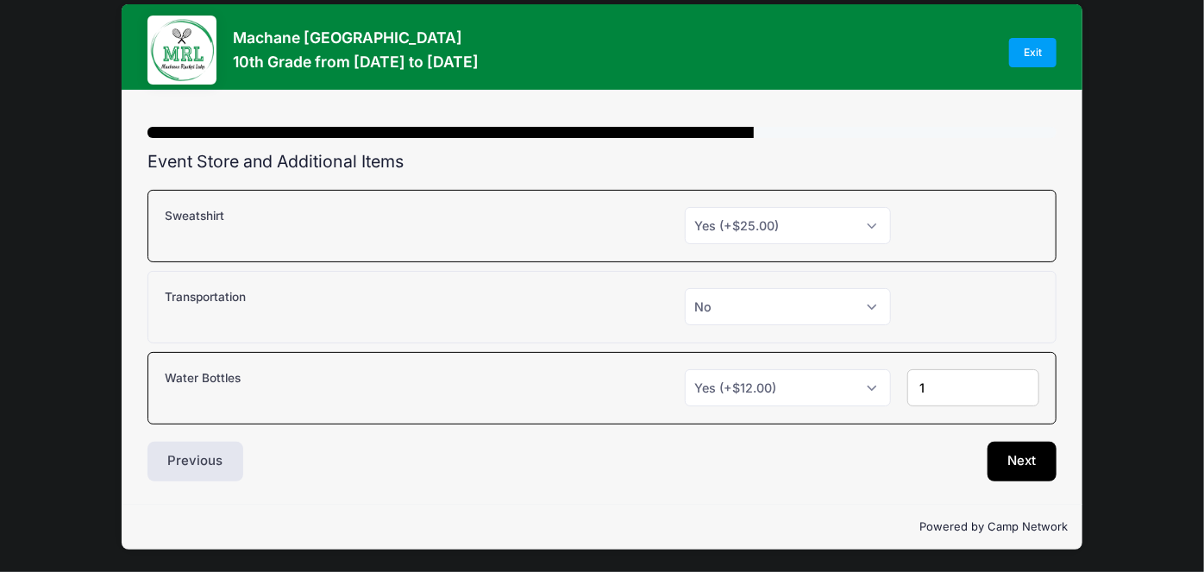
scroll to position [15, 0]
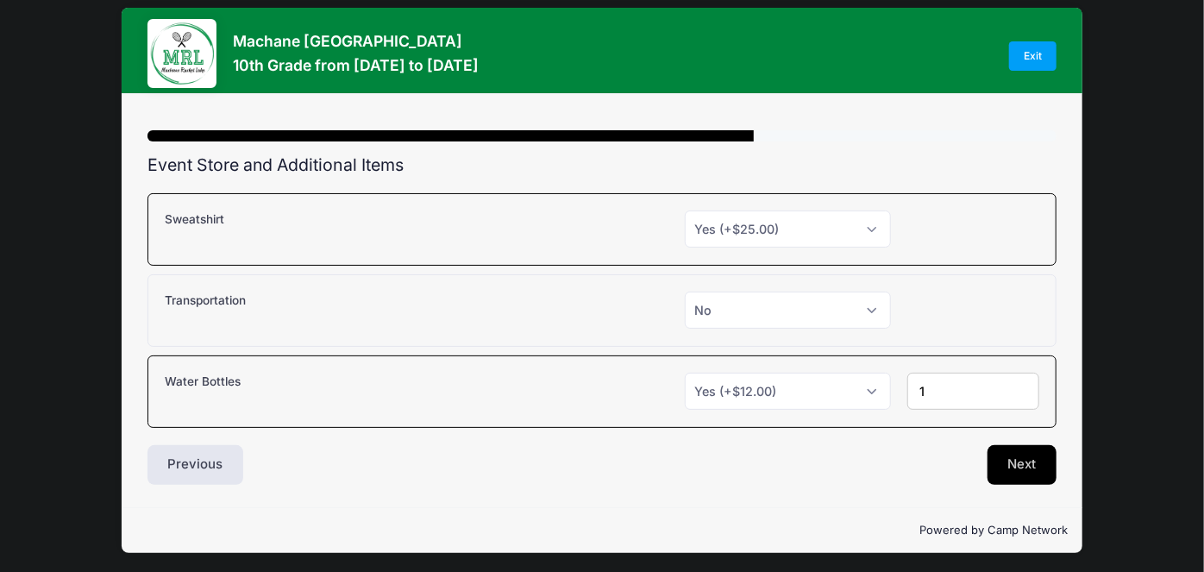
type input "1"
click at [1023, 450] on button "Next" at bounding box center [1022, 465] width 70 height 40
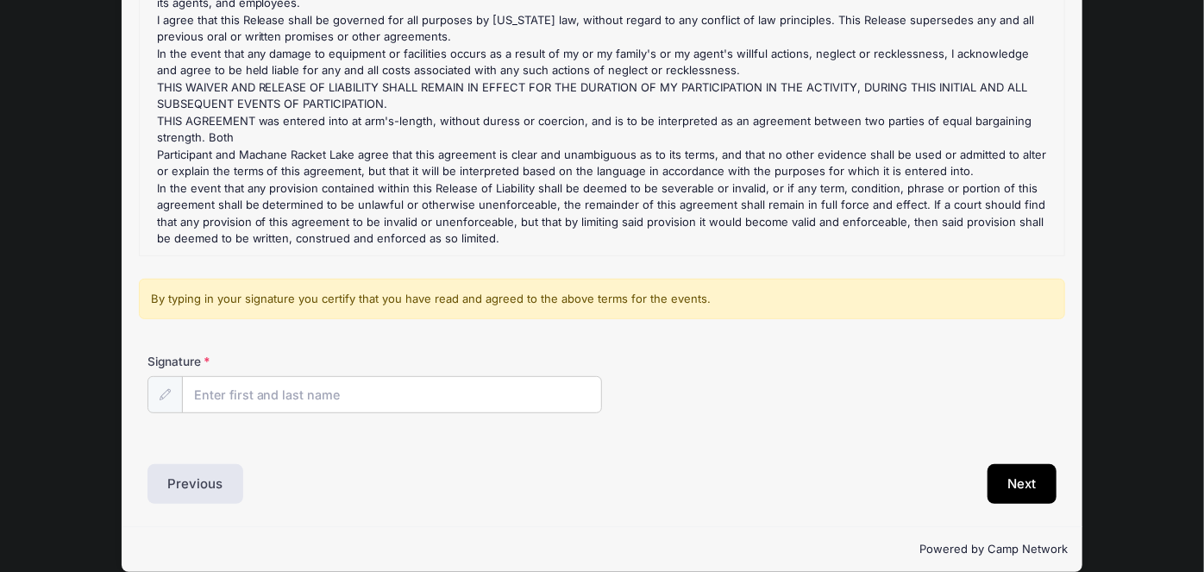
scroll to position [0, 0]
